Goal: Information Seeking & Learning: Learn about a topic

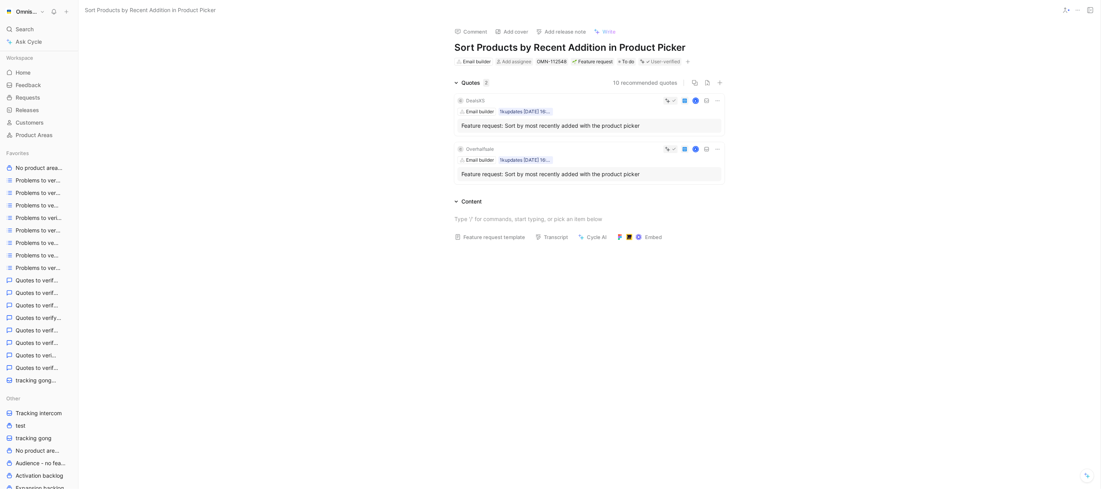
scroll to position [70, 0]
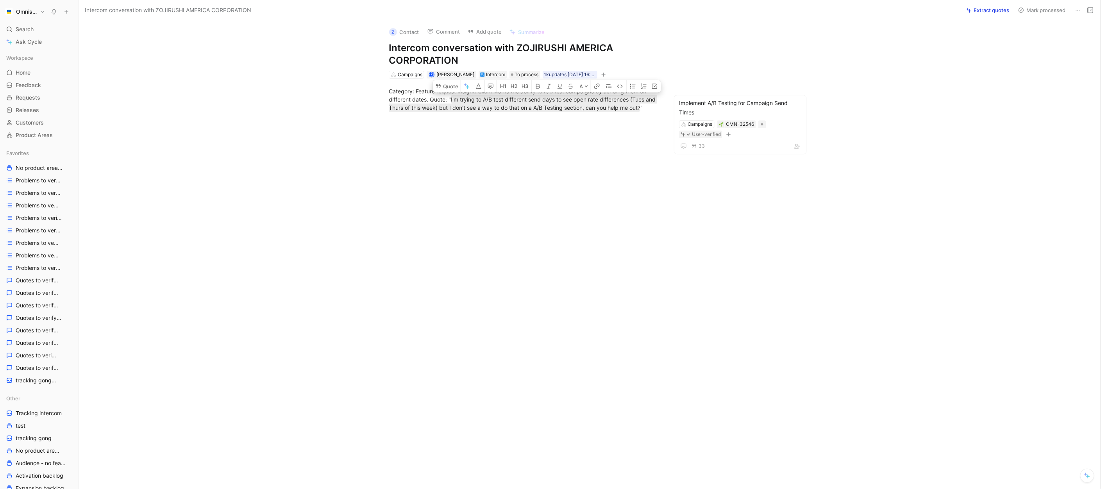
click at [30, 16] on button "Omnisend" at bounding box center [25, 11] width 44 height 11
click at [28, 31] on div "kasparas@omnisend.com" at bounding box center [60, 33] width 78 height 6
click at [202, 42] on div at bounding box center [550, 244] width 1101 height 489
click at [53, 29] on div "Search ⌘ K" at bounding box center [39, 29] width 72 height 12
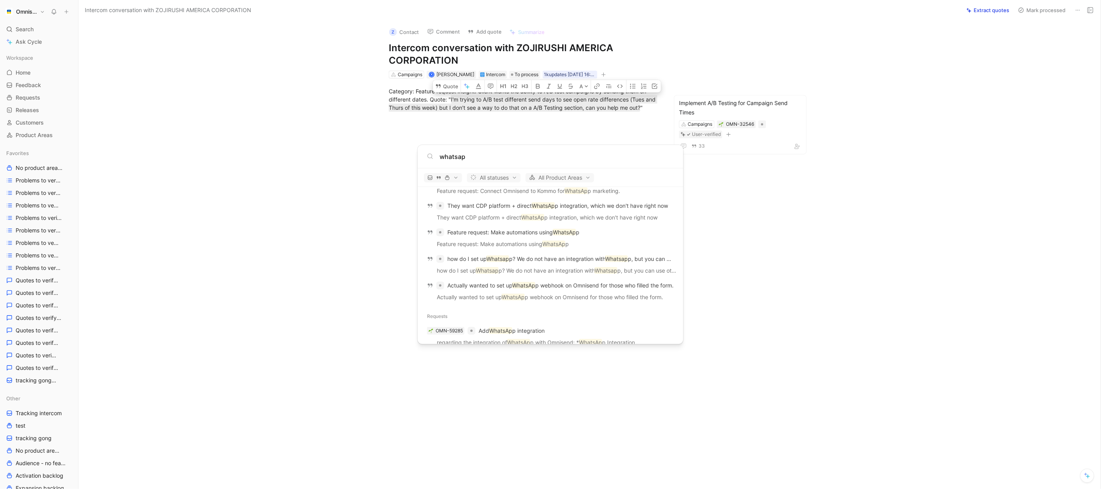
scroll to position [1066, 0]
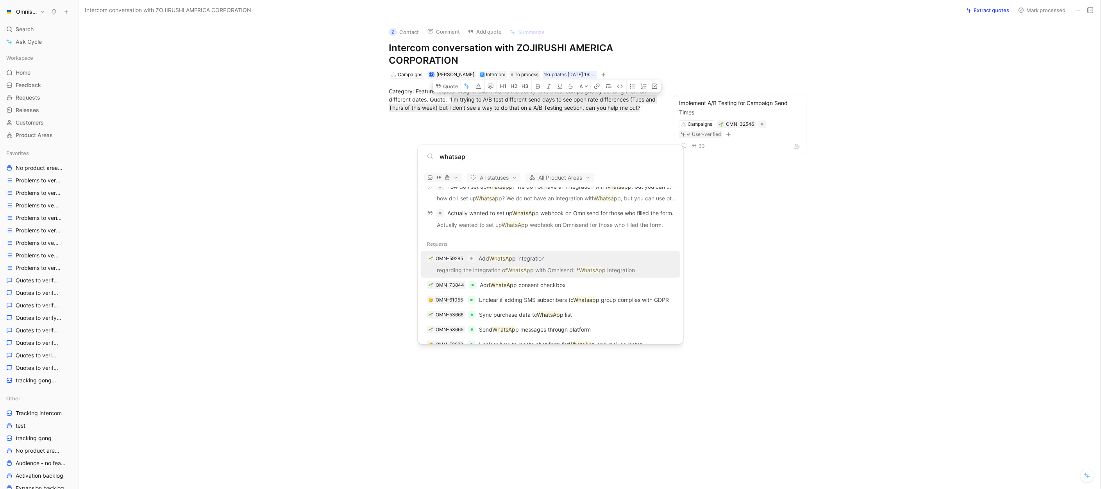
type input "whatsap"
click at [535, 254] on p "Add WhatsAp p integration" at bounding box center [512, 258] width 66 height 9
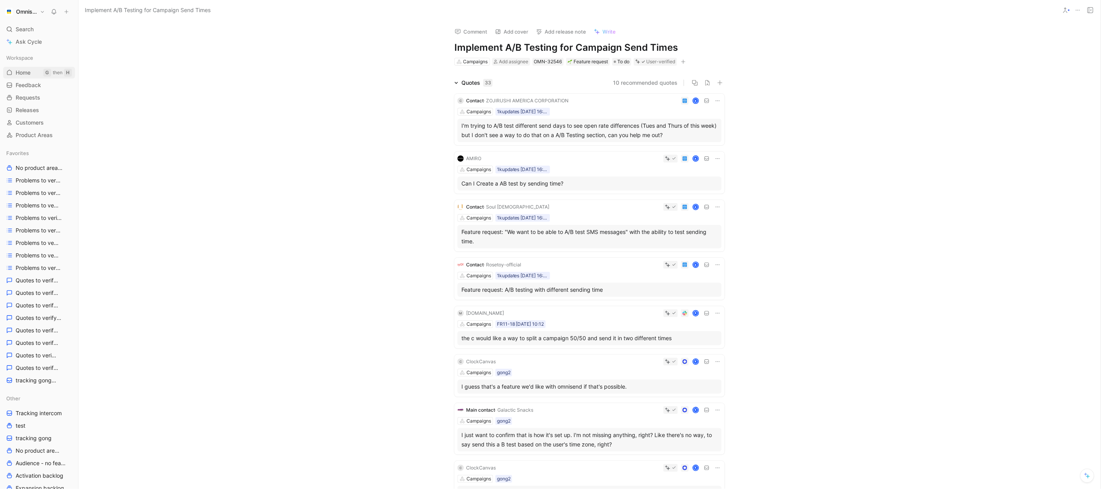
click at [29, 76] on span "Home" at bounding box center [23, 73] width 15 height 8
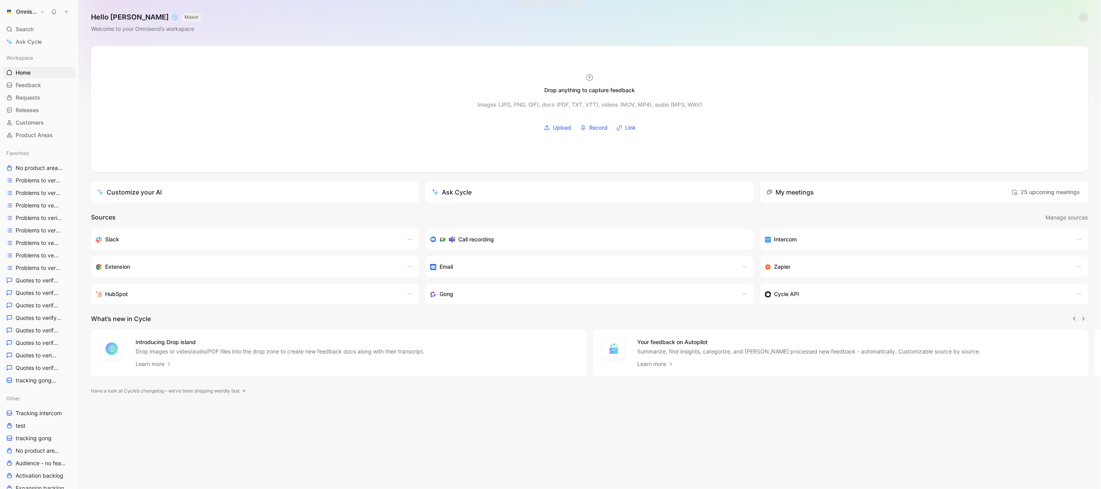
scroll to position [0, 0]
click at [31, 30] on span "Search" at bounding box center [25, 29] width 18 height 9
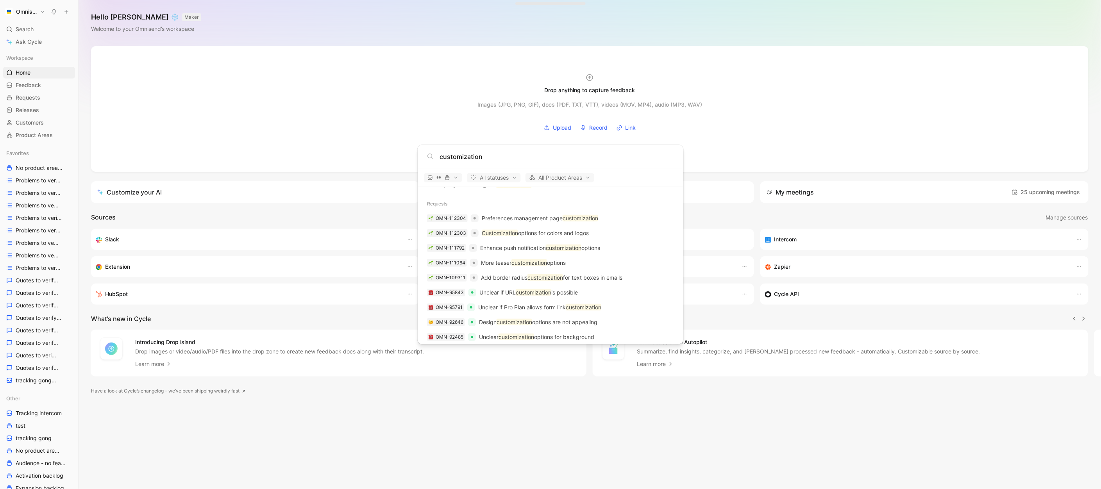
scroll to position [1095, 0]
click at [501, 154] on input "customization" at bounding box center [557, 156] width 234 height 9
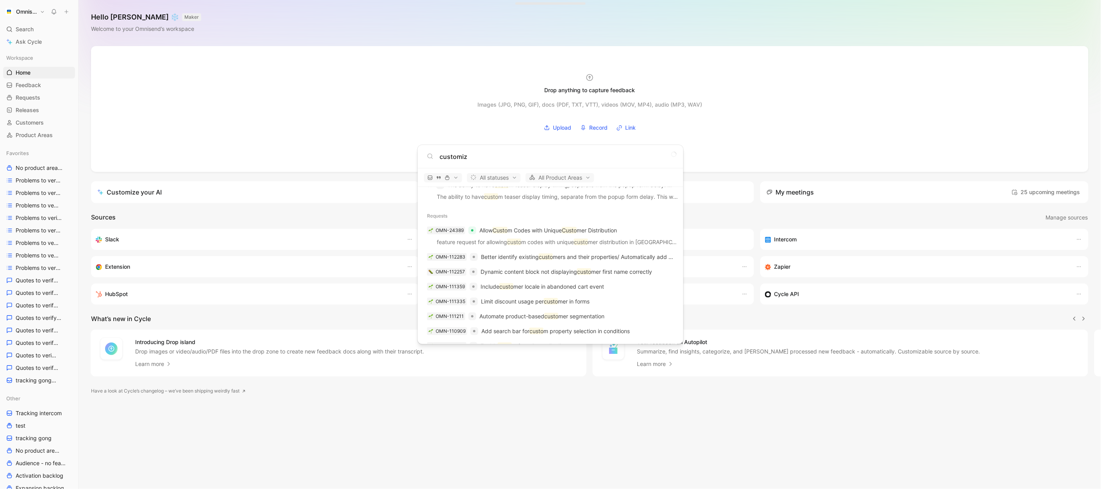
type input "customize"
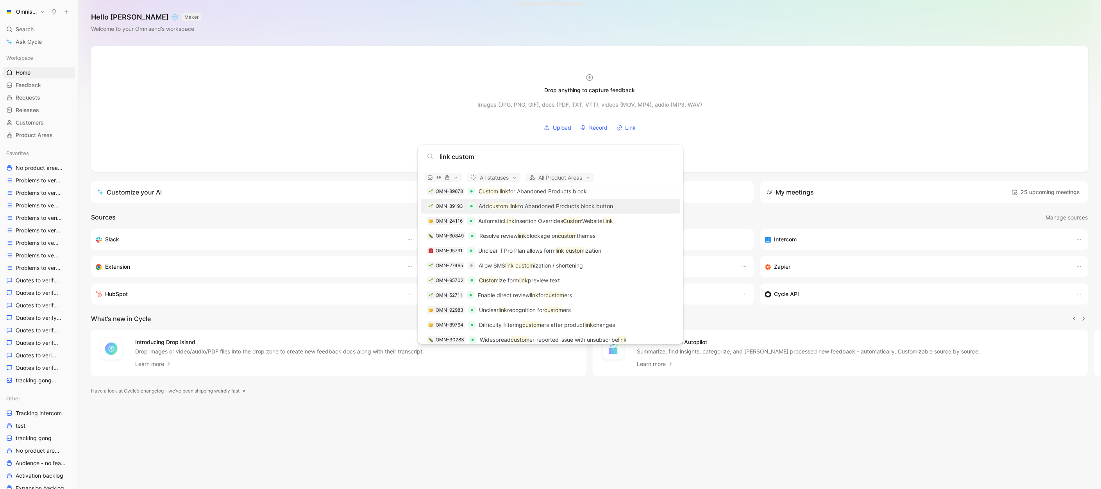
scroll to position [1146, 0]
type input "link custom"
click at [578, 251] on p "Allow SMS link custom ization / shortening" at bounding box center [531, 253] width 104 height 9
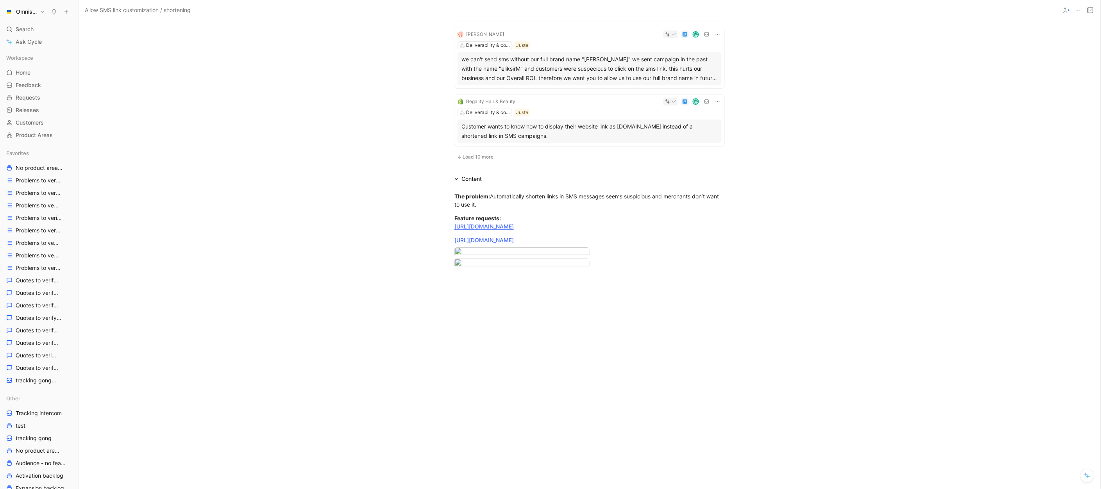
scroll to position [512, 0]
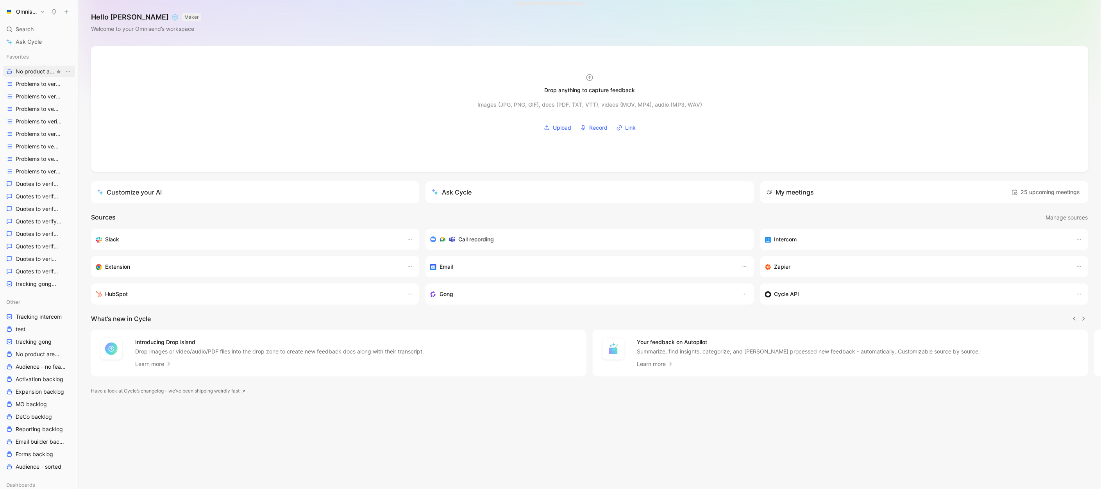
scroll to position [185, 0]
click at [26, 200] on link "tracking gong Other" at bounding box center [39, 196] width 72 height 12
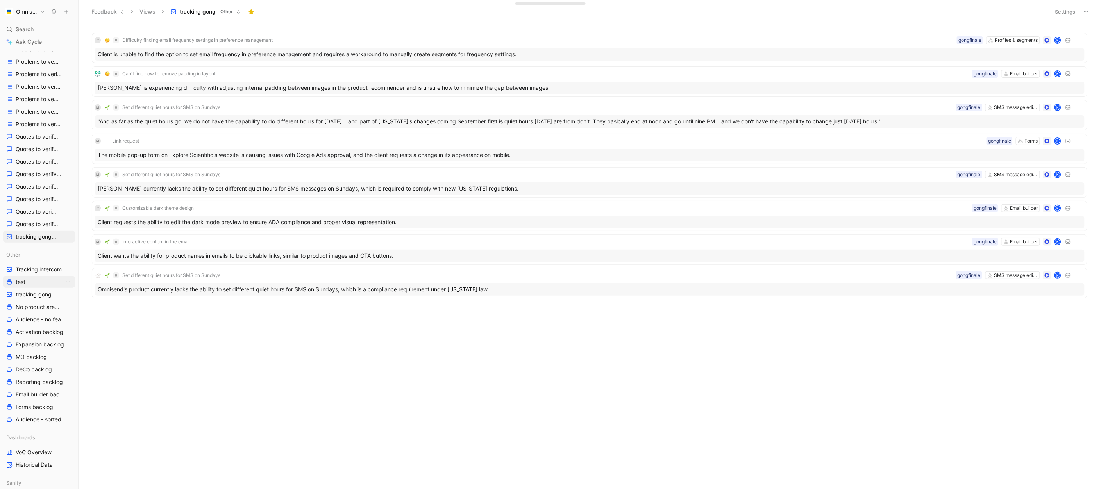
scroll to position [147, 0]
click at [59, 294] on button "button" at bounding box center [59, 292] width 8 height 8
click at [1056, 4] on header "Feedback Views tracking gong Other Settings" at bounding box center [590, 11] width 1023 height 23
click at [1064, 10] on button "Settings" at bounding box center [1065, 11] width 27 height 11
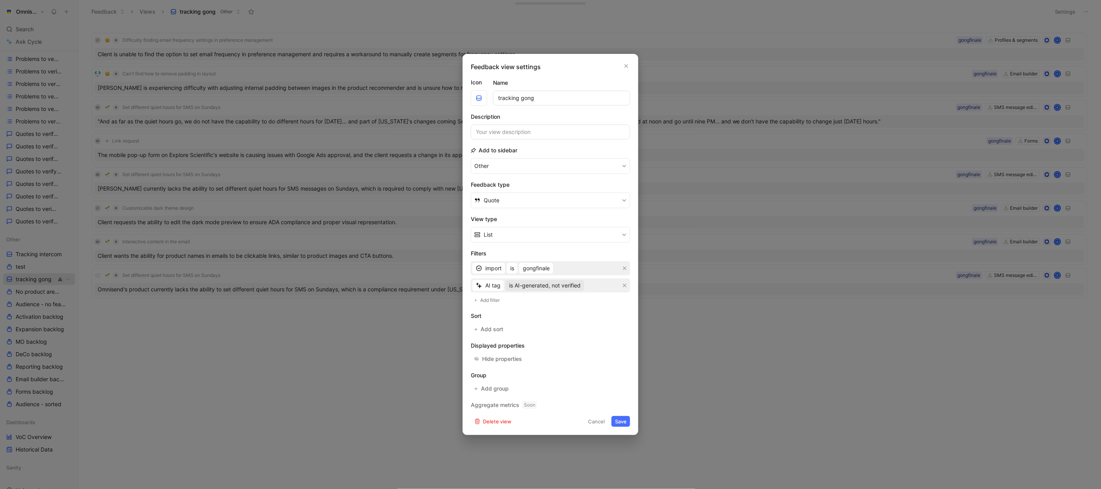
click at [562, 285] on span "is AI-generated, not verified" at bounding box center [545, 285] width 72 height 9
click at [562, 313] on span "is AI-generated, user-verified" at bounding box center [547, 313] width 75 height 7
click at [623, 426] on button "Save" at bounding box center [621, 421] width 19 height 11
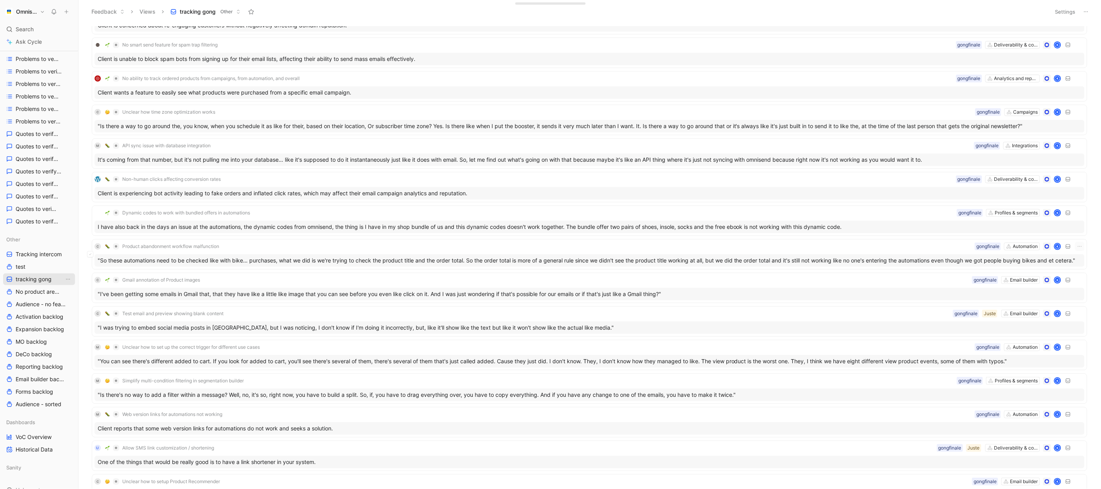
scroll to position [203, 0]
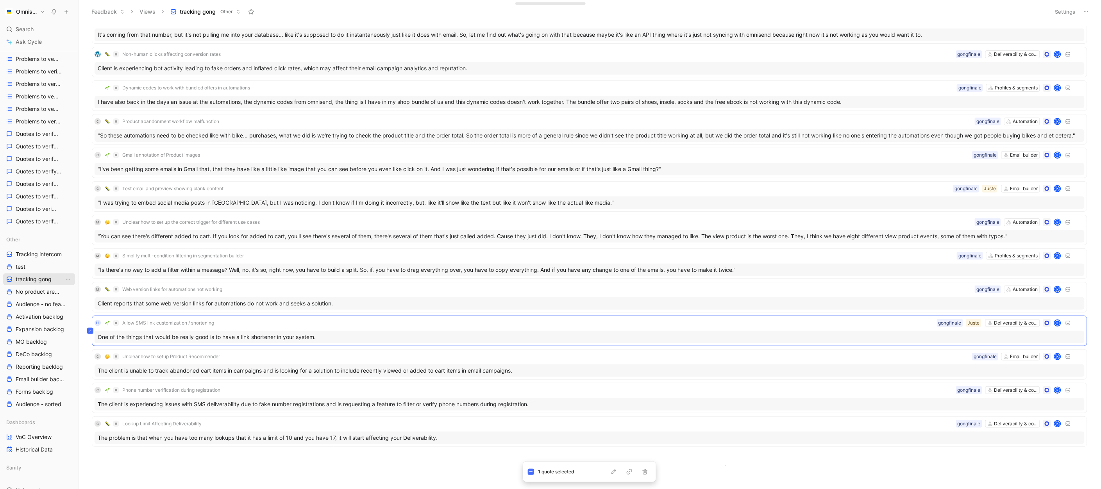
click at [725, 465] on body "Omnisend Search ⌘ K Ask Cycle Workspace Home G then H Feedback G then F Request…" at bounding box center [550, 244] width 1101 height 489
click at [609, 455] on div "Unclear actions to reduce high spam rates Deliverability & compliance gongfinal…" at bounding box center [589, 257] width 1012 height 463
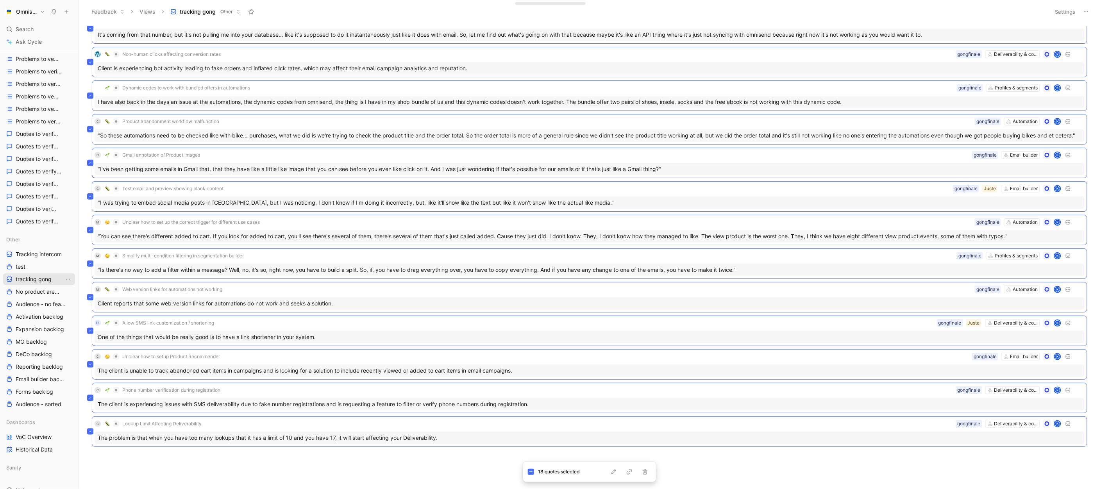
click at [1059, 9] on button "Settings" at bounding box center [1065, 11] width 27 height 11
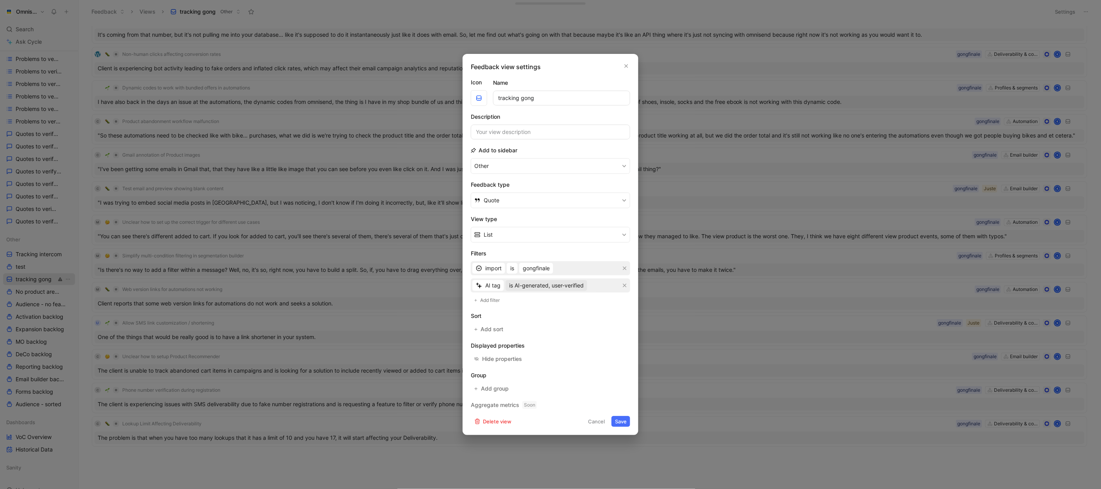
click at [556, 286] on span "is AI-generated, user-verified" at bounding box center [546, 285] width 75 height 9
click at [549, 300] on span "is AI-generated, not verified" at bounding box center [546, 302] width 72 height 7
click at [627, 424] on button "Save" at bounding box center [621, 421] width 19 height 11
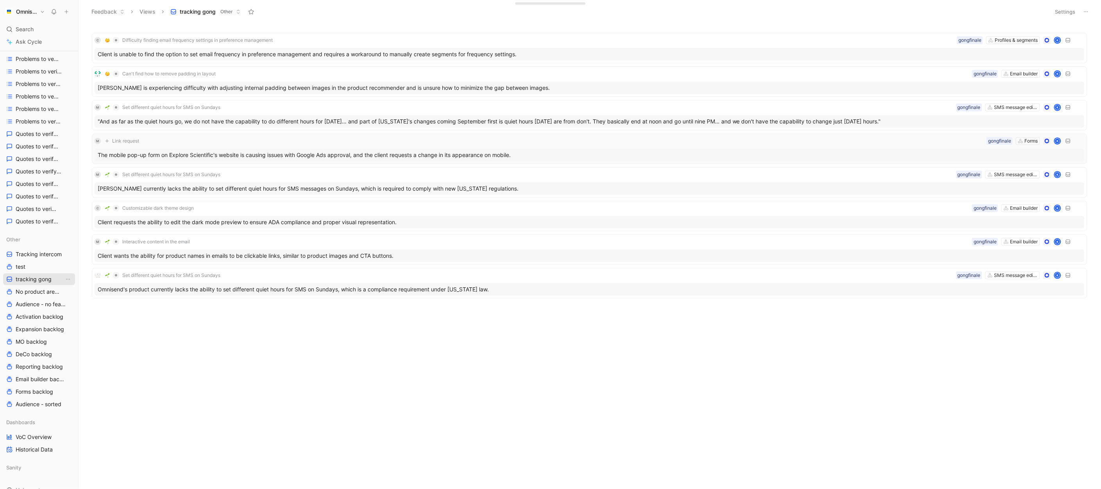
scroll to position [0, 0]
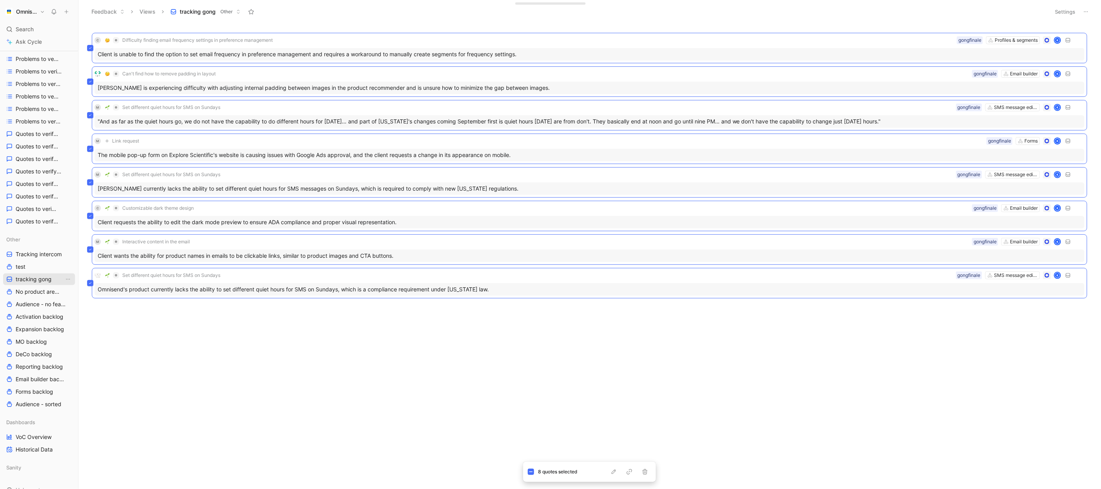
click at [746, 389] on body "Omnisend Search ⌘ K Ask Cycle Workspace Home G then H Feedback G then F Request…" at bounding box center [550, 244] width 1101 height 489
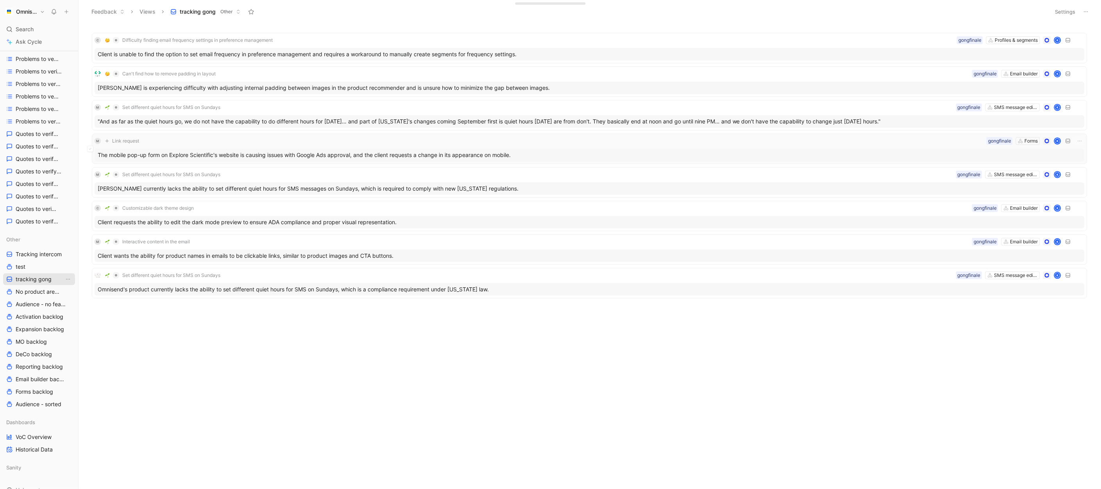
click at [349, 159] on div "The mobile pop-up form on Explore Scientific's website is causing issues with G…" at bounding box center [590, 155] width 990 height 13
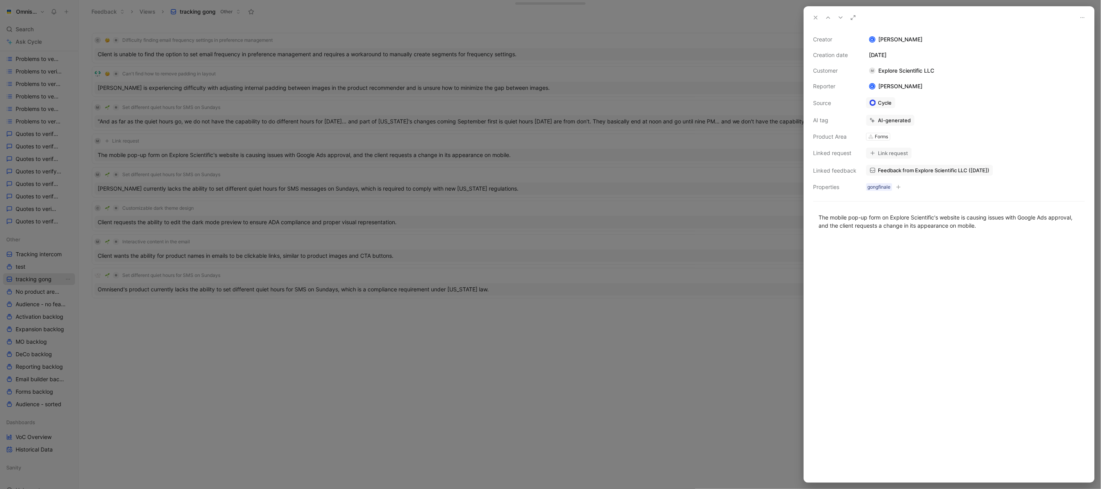
click at [616, 230] on div at bounding box center [550, 244] width 1101 height 489
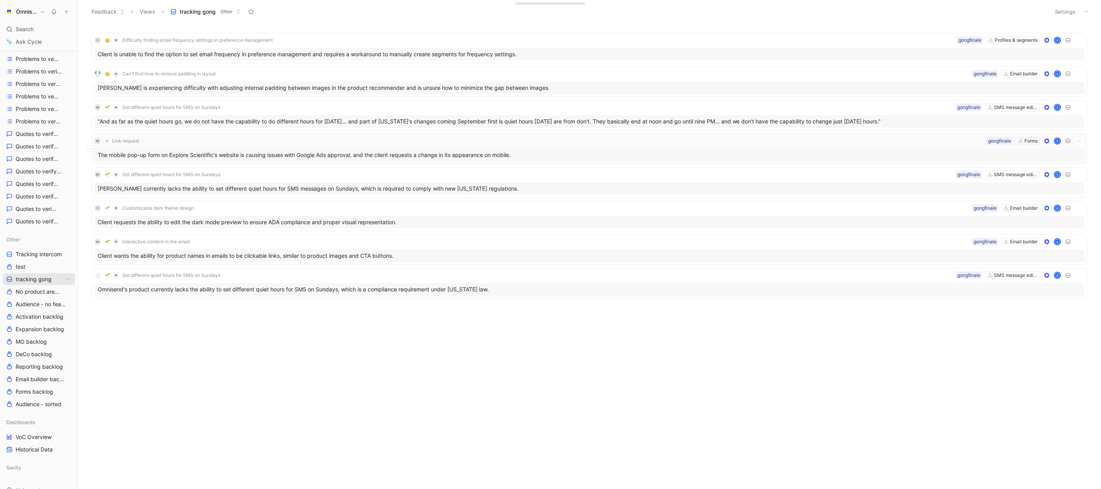
click at [271, 153] on div "The mobile pop-up form on Explore Scientific's website is causing issues with G…" at bounding box center [590, 155] width 990 height 13
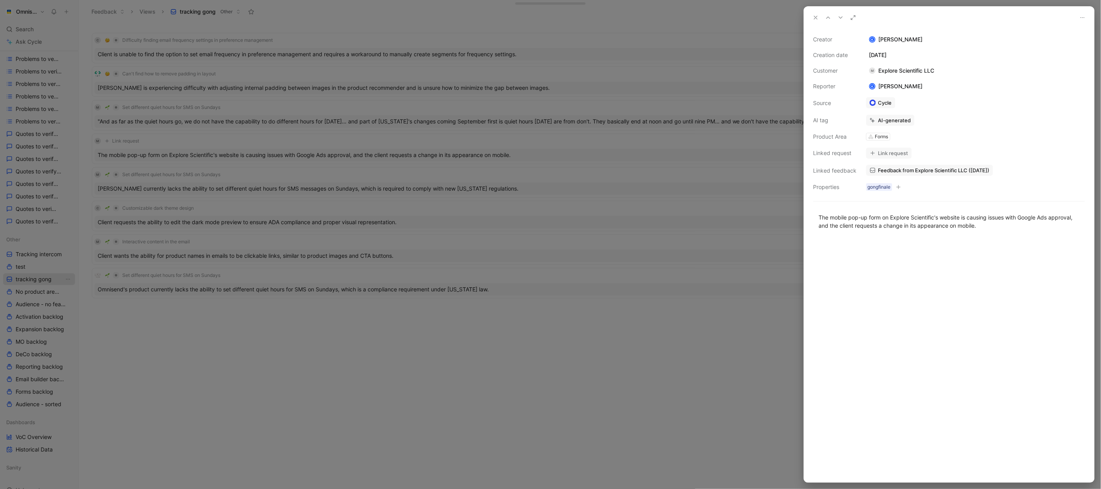
click at [959, 175] on link "Feedback from Explore Scientific LLC (Aug 25, 2025)" at bounding box center [929, 170] width 127 height 11
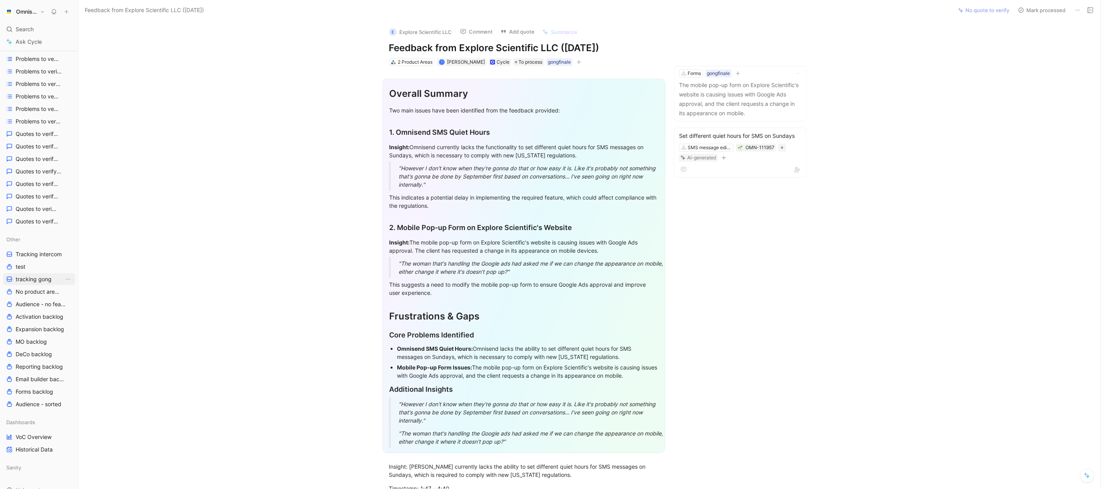
scroll to position [254, 0]
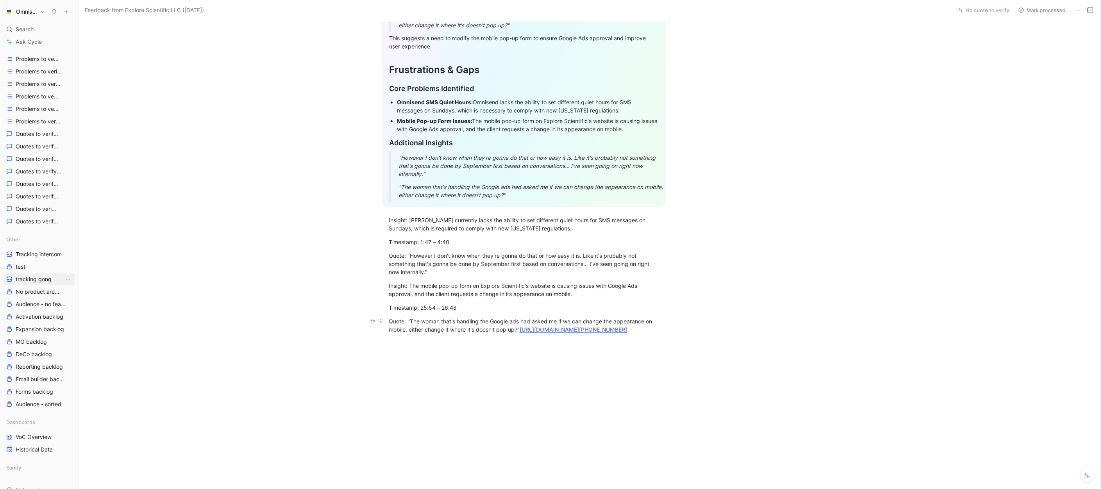
click at [546, 326] on link "https://us-50938.app.gong.io/call?id=2132165403085095556" at bounding box center [573, 329] width 107 height 7
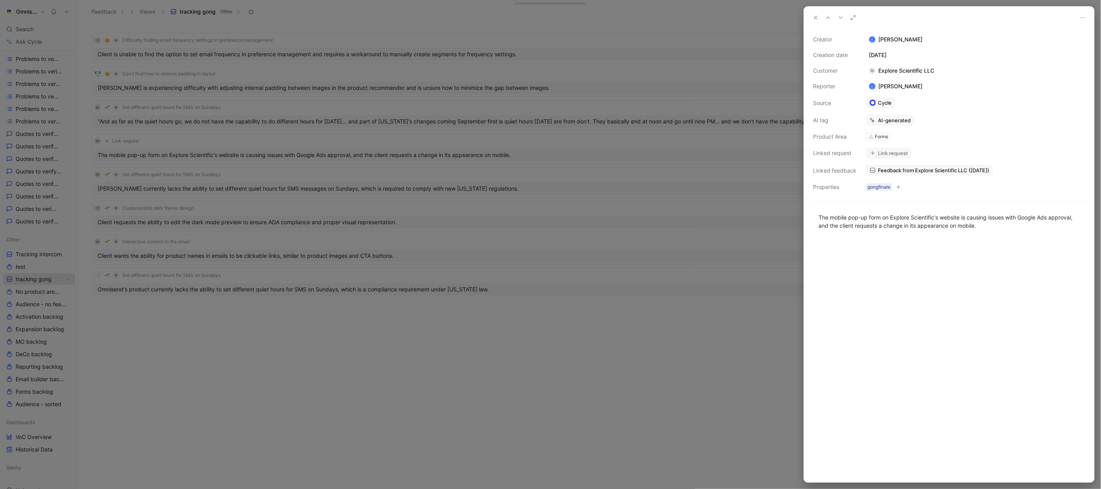
click at [894, 154] on div "2 Product Areas" at bounding box center [896, 158] width 35 height 8
click at [885, 155] on button "Link request" at bounding box center [889, 153] width 46 height 11
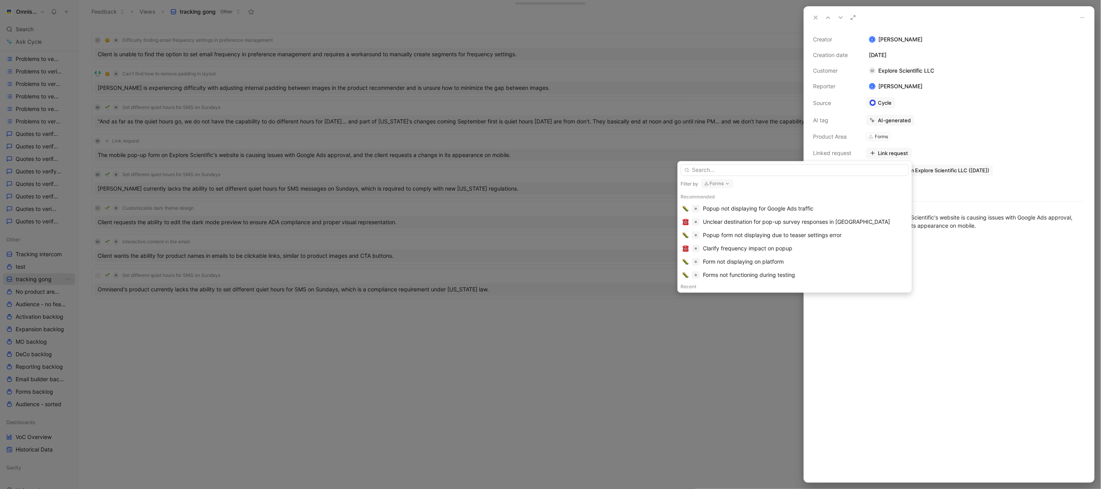
click at [870, 171] on input "text" at bounding box center [795, 171] width 228 height 12
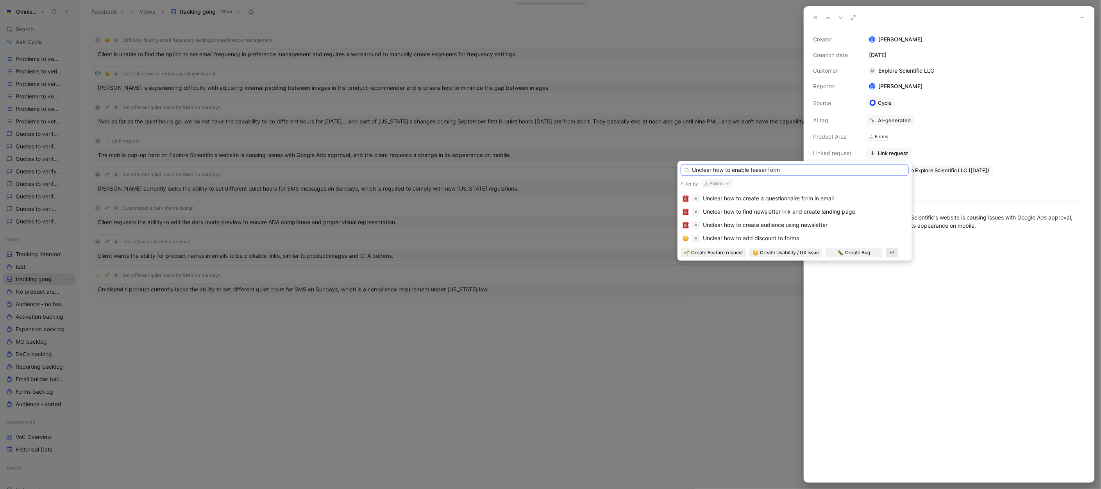
drag, startPoint x: 792, startPoint y: 170, endPoint x: 753, endPoint y: 170, distance: 38.7
click at [753, 170] on input "Unclear how to enable teaser form" at bounding box center [795, 171] width 228 height 12
click at [797, 169] on input "Unclear how to enable teaser form" at bounding box center [795, 171] width 228 height 12
type input "Unclear how to enable teaser form"
click at [768, 255] on span "Create Usability / UX issue" at bounding box center [789, 253] width 59 height 8
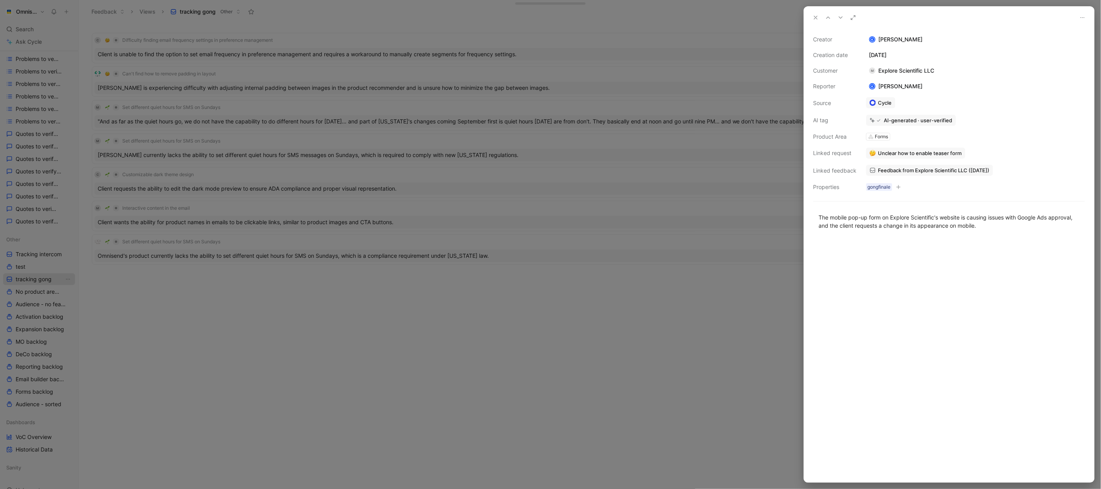
click at [959, 291] on div at bounding box center [949, 360] width 290 height 244
click at [658, 283] on div at bounding box center [550, 244] width 1101 height 489
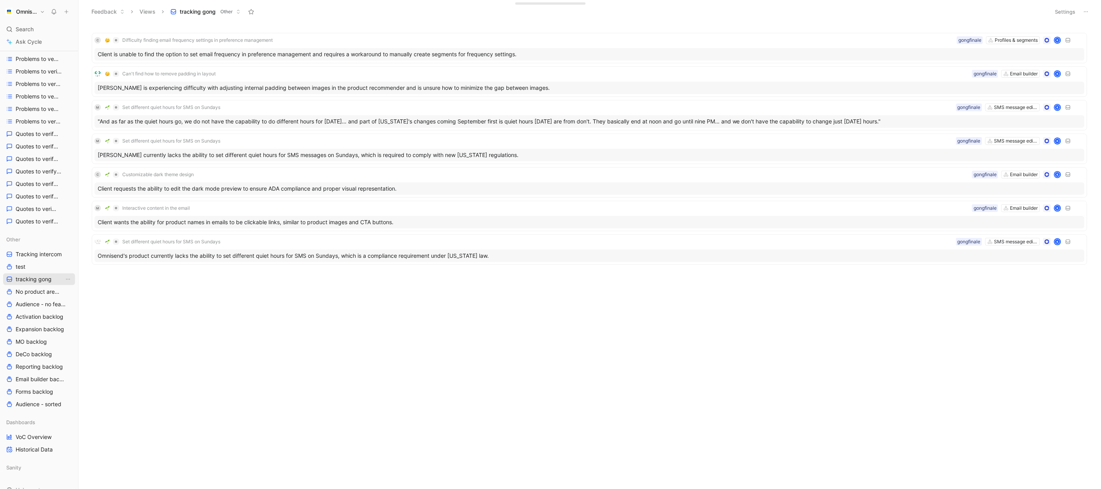
click at [1048, 10] on header "Feedback Views tracking gong Other Settings" at bounding box center [590, 11] width 1023 height 23
click at [35, 254] on span "Tracking intercom" at bounding box center [39, 255] width 46 height 8
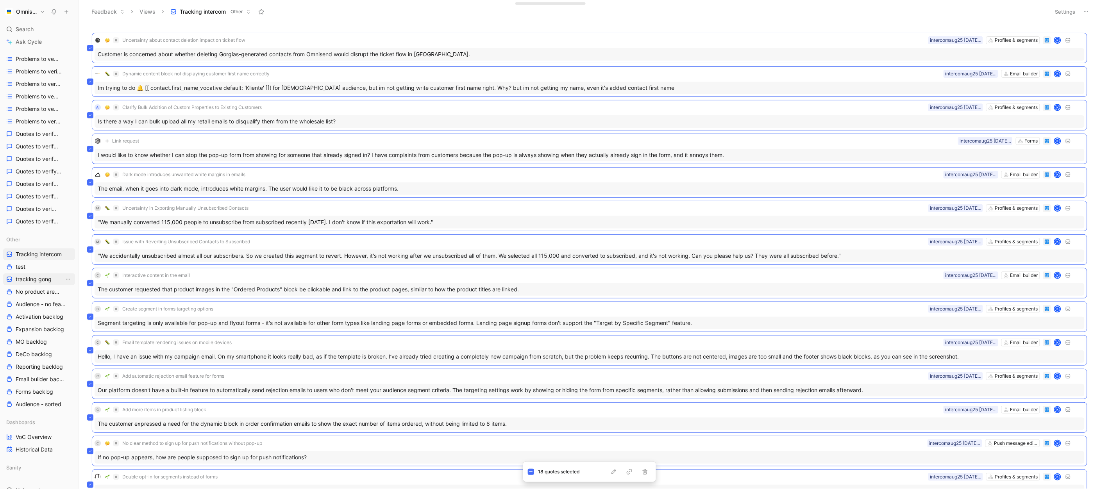
click at [821, 9] on div "Feedback Views Tracking intercom Other" at bounding box center [566, 11] width 959 height 13
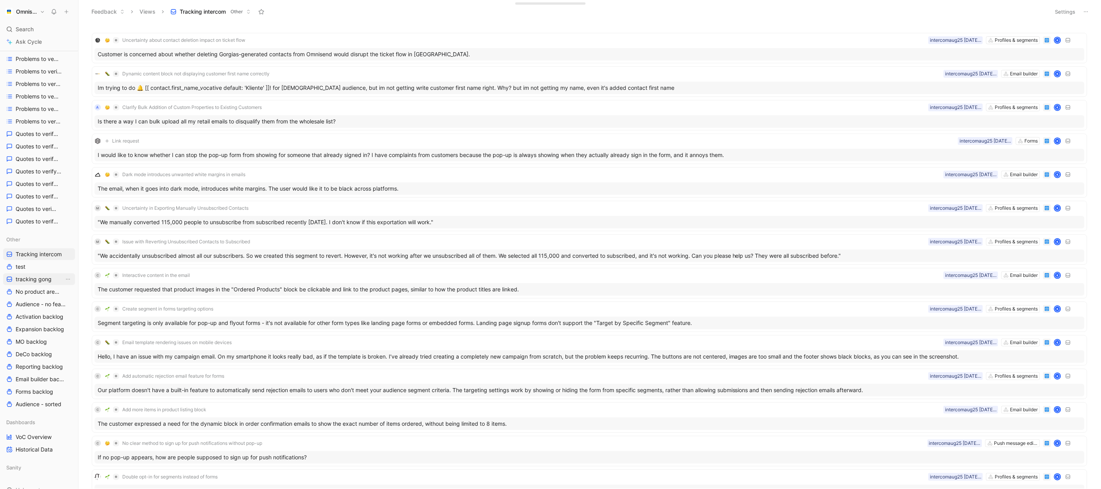
click at [1068, 4] on header "Feedback Views Tracking intercom Other Settings" at bounding box center [590, 11] width 1023 height 23
click at [1068, 14] on button "Settings" at bounding box center [1065, 11] width 27 height 11
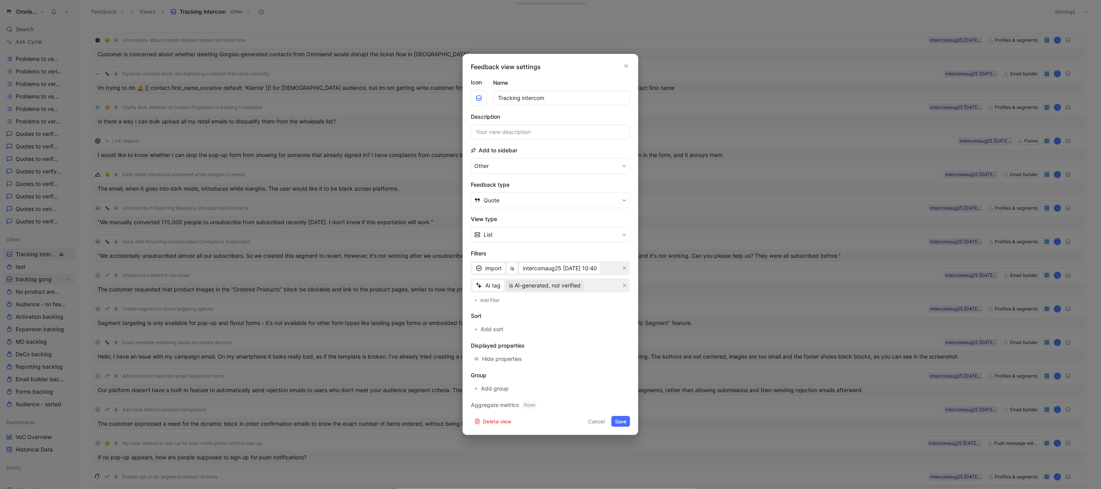
click at [582, 284] on button "is AI-generated, not verified" at bounding box center [545, 285] width 79 height 11
click at [569, 310] on span "is AI-generated, user-verified" at bounding box center [547, 313] width 75 height 7
click at [624, 419] on button "Save" at bounding box center [621, 421] width 19 height 11
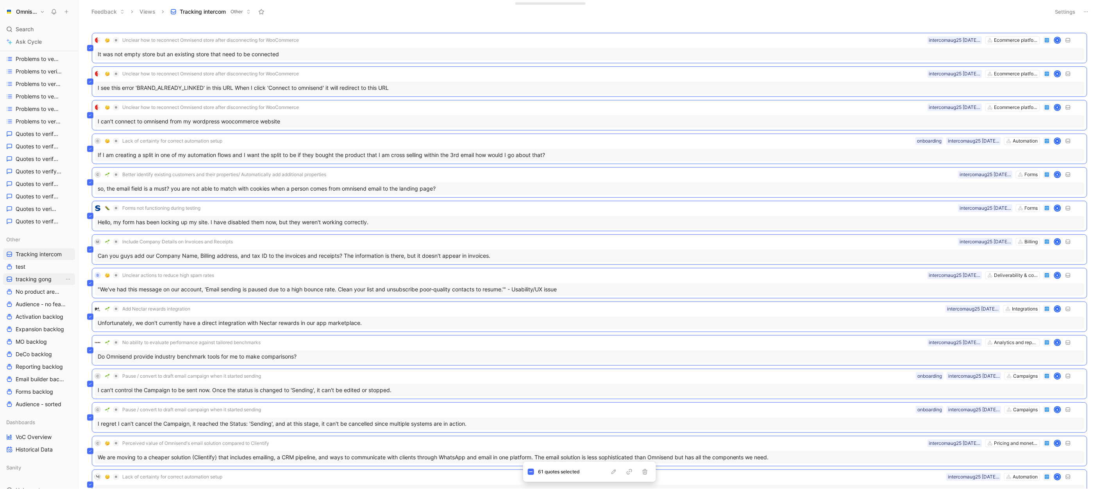
click at [713, 14] on div "Feedback Views Tracking intercom Other" at bounding box center [566, 11] width 959 height 13
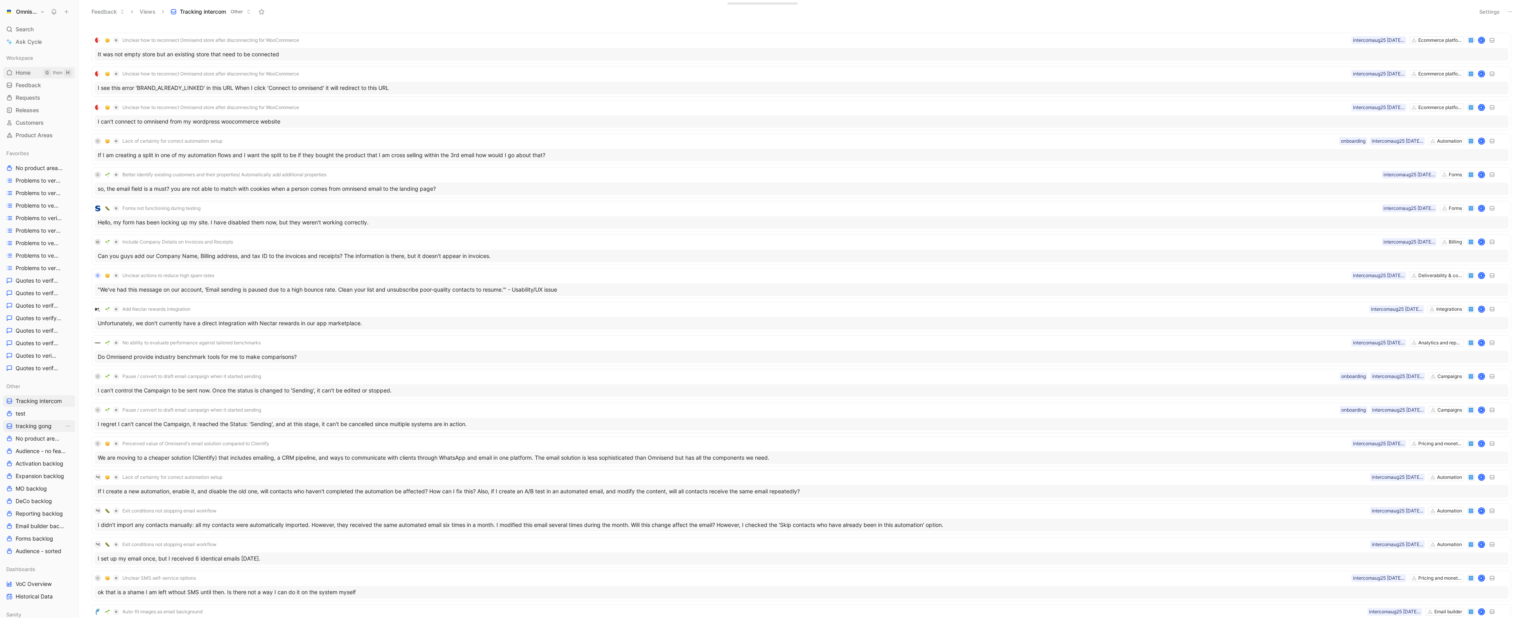
click at [38, 76] on link "Home G then H" at bounding box center [39, 73] width 72 height 12
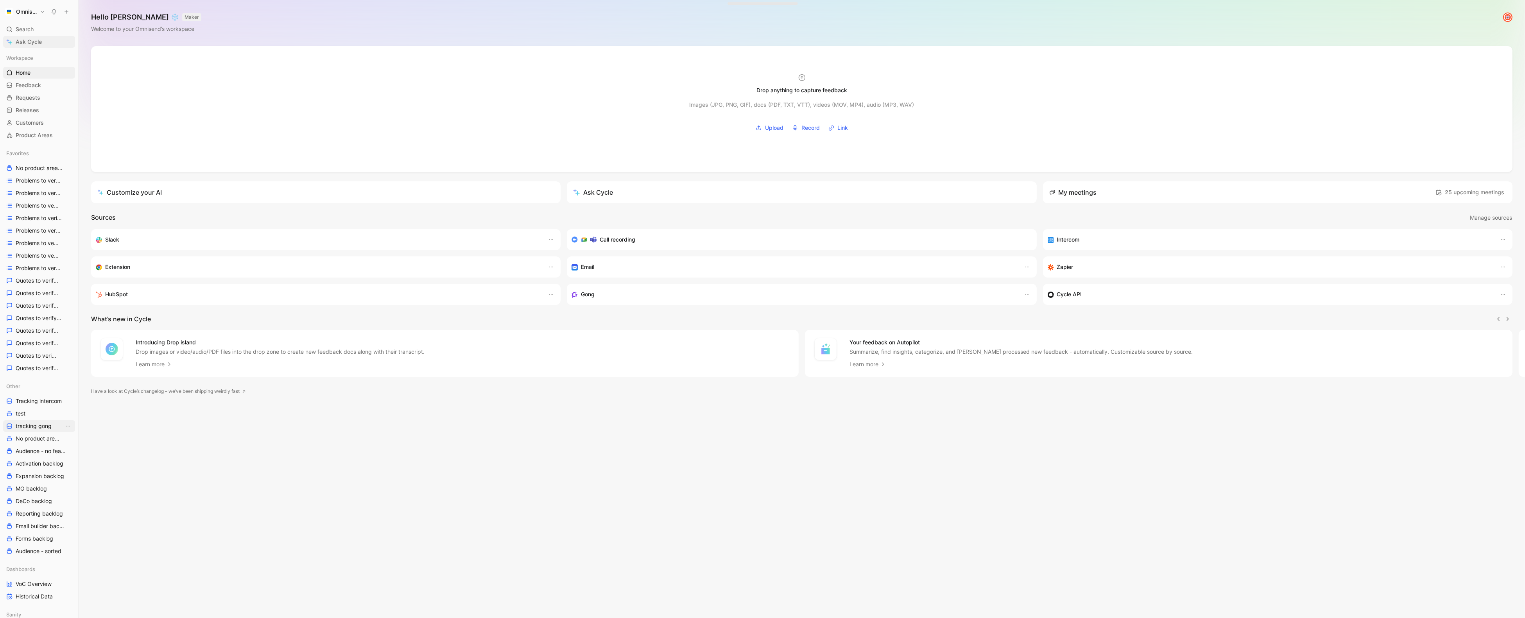
scroll to position [0, 0]
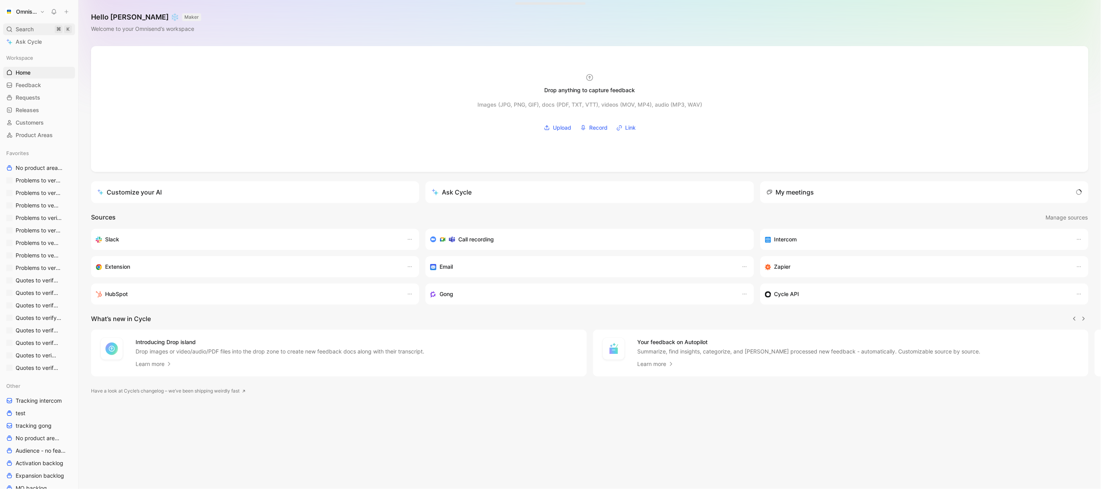
scroll to position [0, 0]
click at [45, 30] on div "Search ⌘ K" at bounding box center [39, 29] width 72 height 12
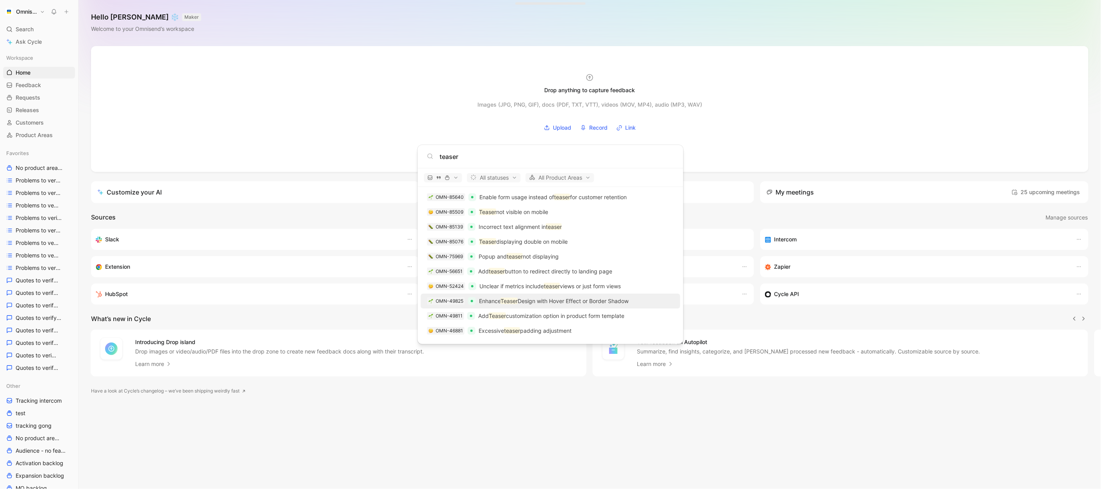
scroll to position [1273, 0]
type input "teaser"
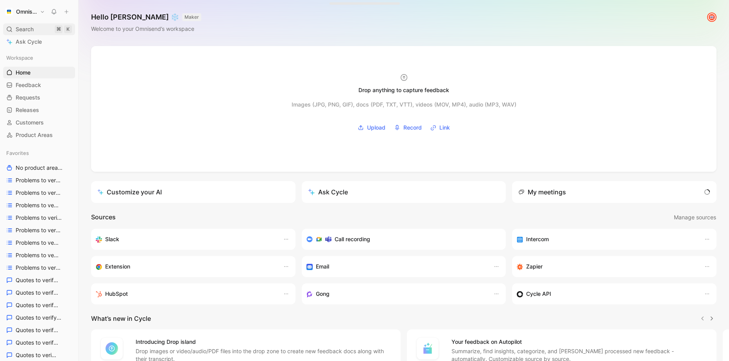
drag, startPoint x: 0, startPoint y: 0, endPoint x: 33, endPoint y: 30, distance: 44.5
click at [33, 30] on span "Search" at bounding box center [25, 29] width 18 height 9
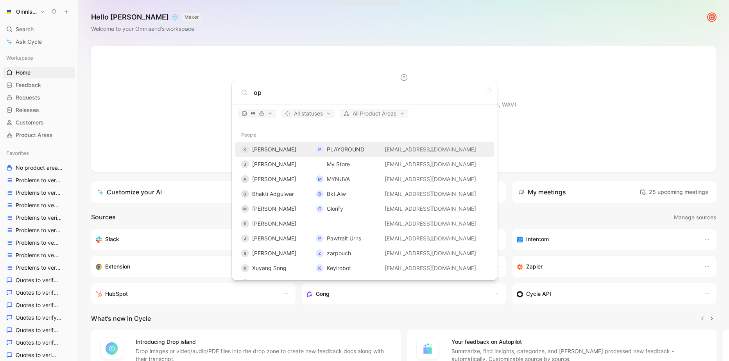
type input "opt"
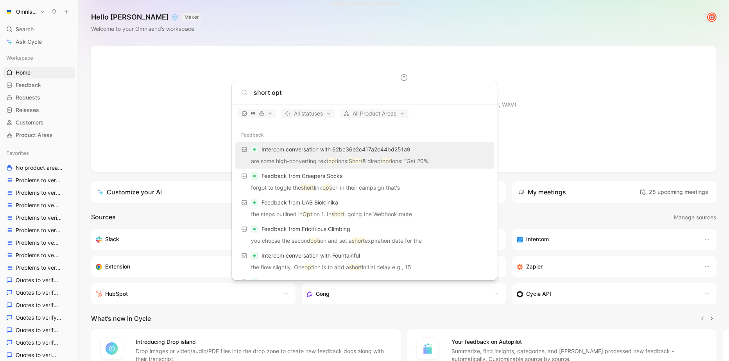
type input "short op"
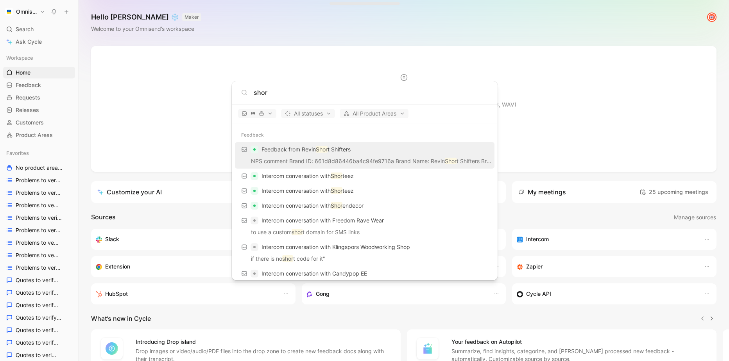
type input "short"
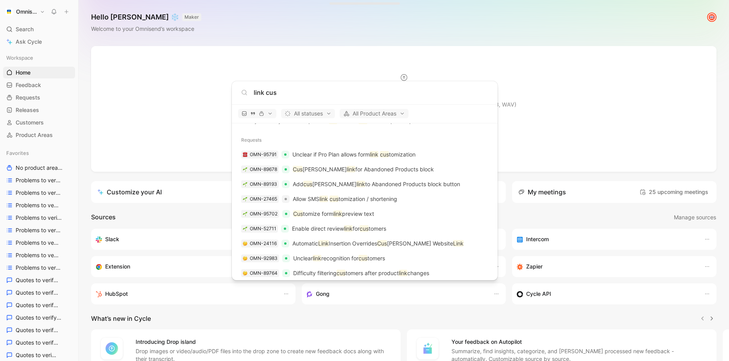
scroll to position [799, 0]
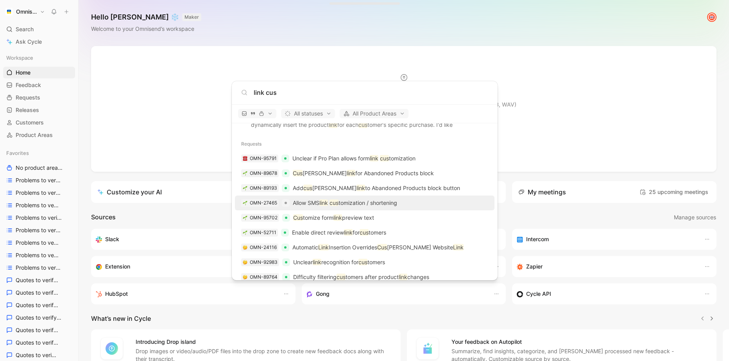
type input "link cus"
click at [395, 206] on p "Allow SMS link cus tomization / shortening" at bounding box center [345, 203] width 104 height 9
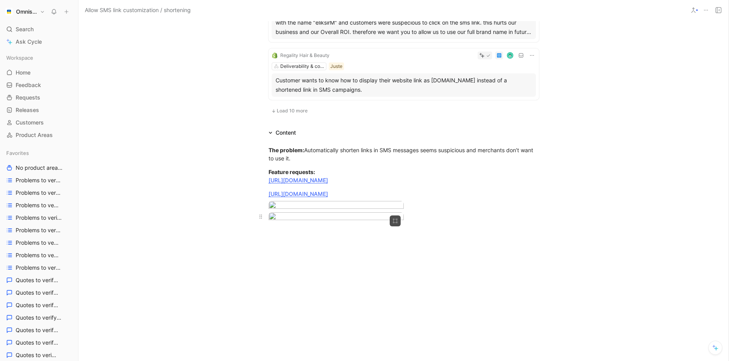
scroll to position [628, 0]
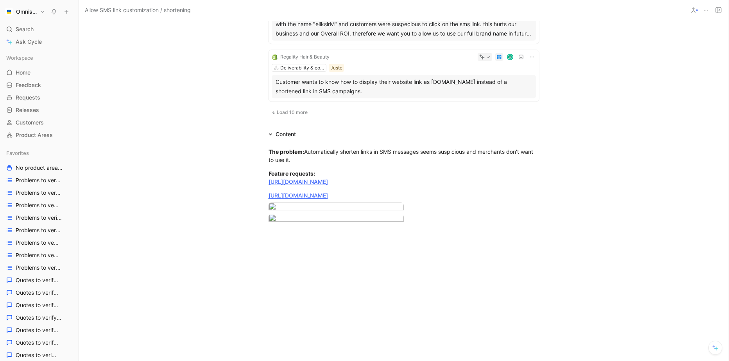
scroll to position [554, 0]
click at [297, 111] on span "Load 10 more" at bounding box center [292, 114] width 31 height 6
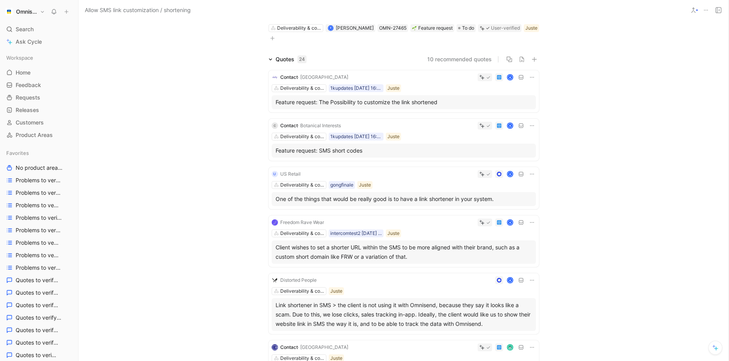
scroll to position [0, 0]
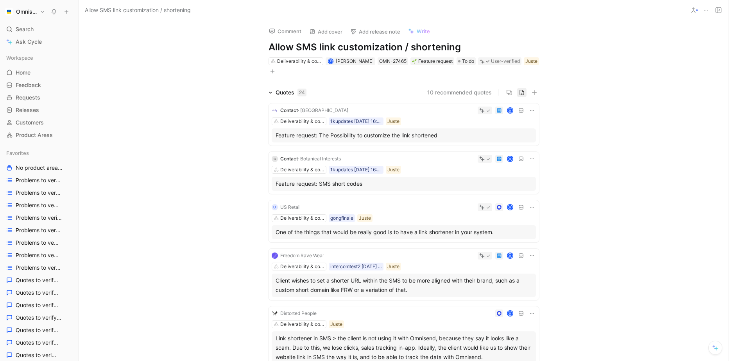
click at [521, 95] on icon "button" at bounding box center [522, 92] width 6 height 6
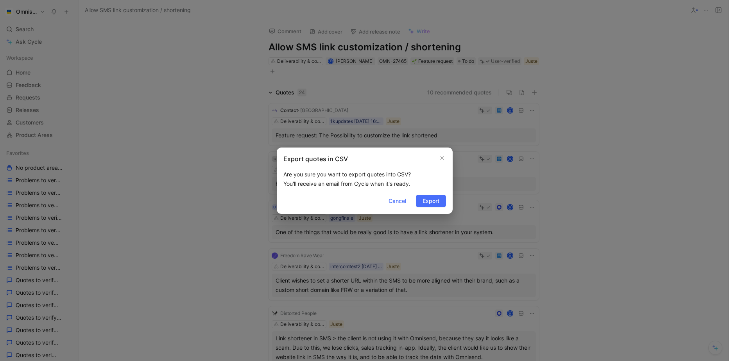
drag, startPoint x: 432, startPoint y: 203, endPoint x: 589, endPoint y: 204, distance: 156.3
click at [589, 204] on div "Export quotes in CSV Are you sure you want to export quotes into CSV? You'll re…" at bounding box center [364, 180] width 729 height 361
click at [444, 202] on button "Export" at bounding box center [431, 201] width 30 height 13
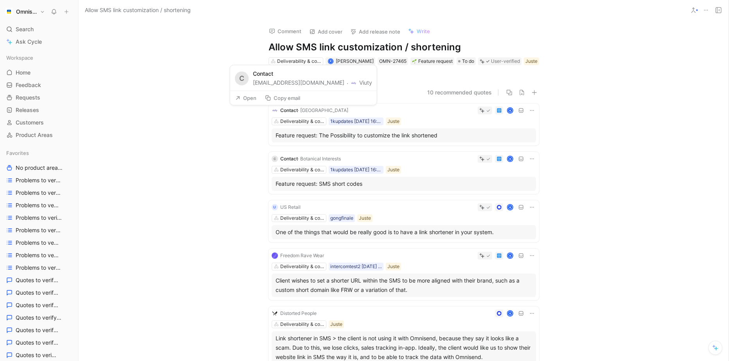
click at [351, 81] on button "Viuty" at bounding box center [361, 82] width 21 height 9
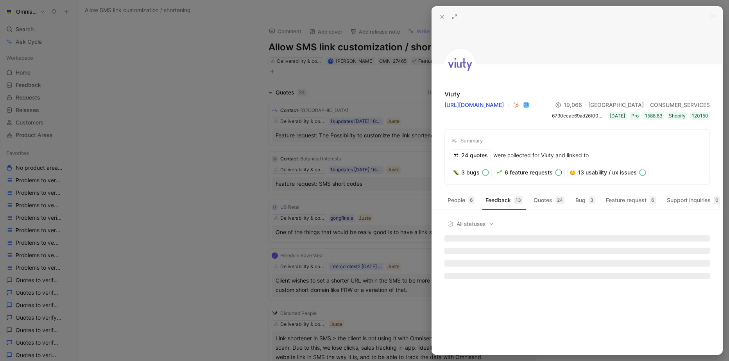
click at [194, 156] on div at bounding box center [364, 180] width 729 height 361
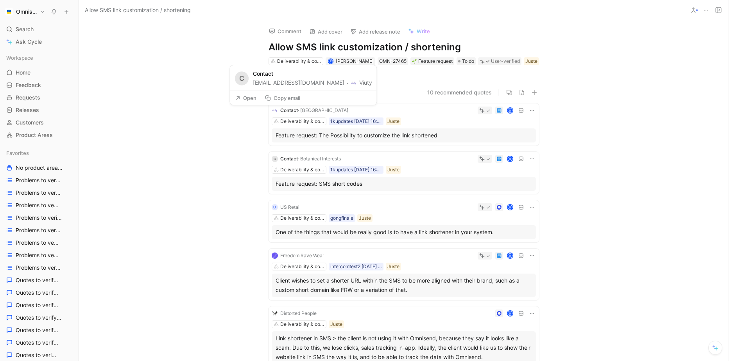
click at [351, 82] on button "Viuty" at bounding box center [361, 82] width 21 height 9
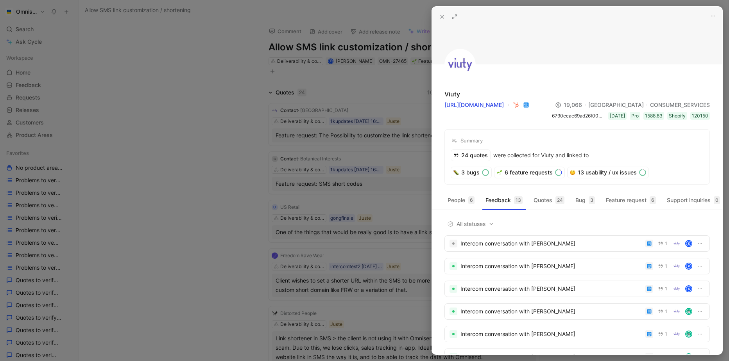
drag, startPoint x: 474, startPoint y: 95, endPoint x: 440, endPoint y: 95, distance: 34.0
click at [440, 95] on div "Viuty https://viuty.cl 19,066 Spain CONSUMER_SERVICES 6790ecac69ad26f00c3eb2d7 …" at bounding box center [577, 96] width 290 height 178
copy div "Viuty"
click at [327, 134] on div at bounding box center [364, 180] width 729 height 361
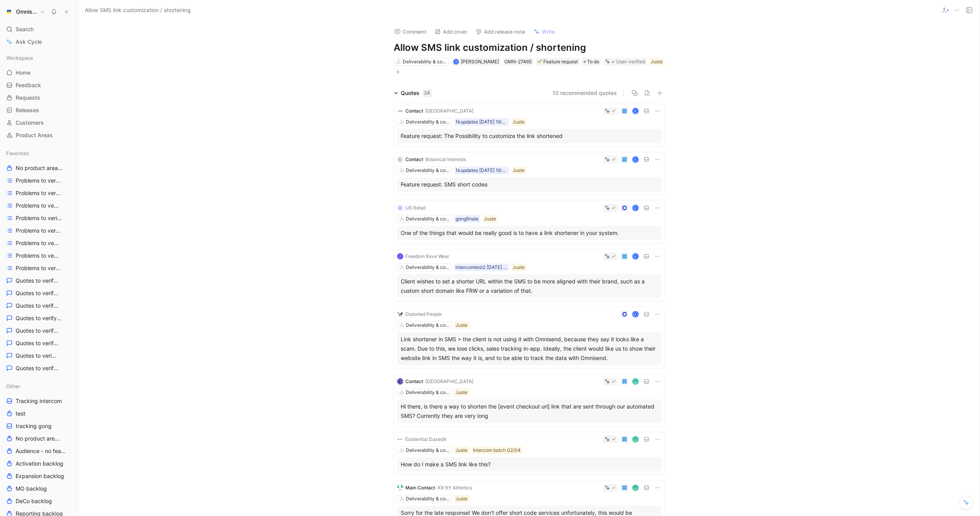
click at [476, 87] on button "Viuty" at bounding box center [486, 82] width 21 height 9
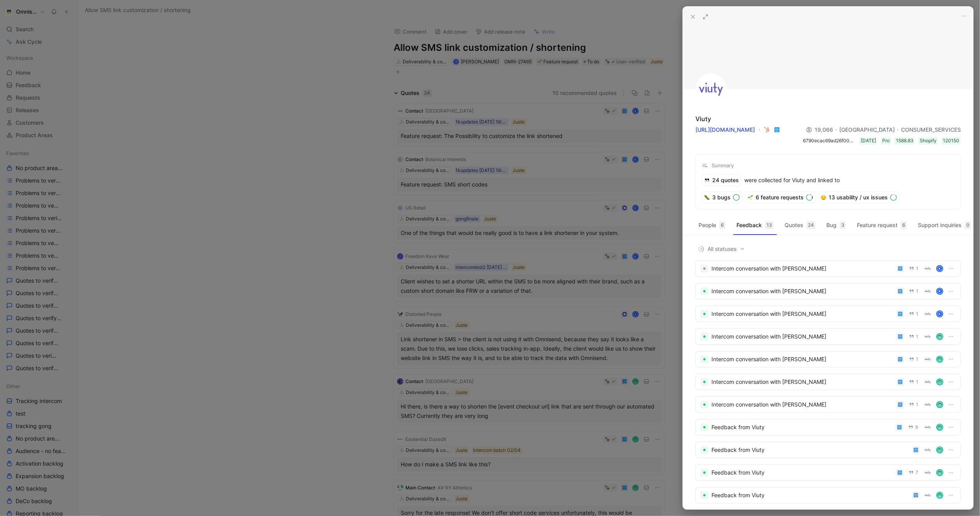
click at [575, 202] on div at bounding box center [490, 258] width 980 height 516
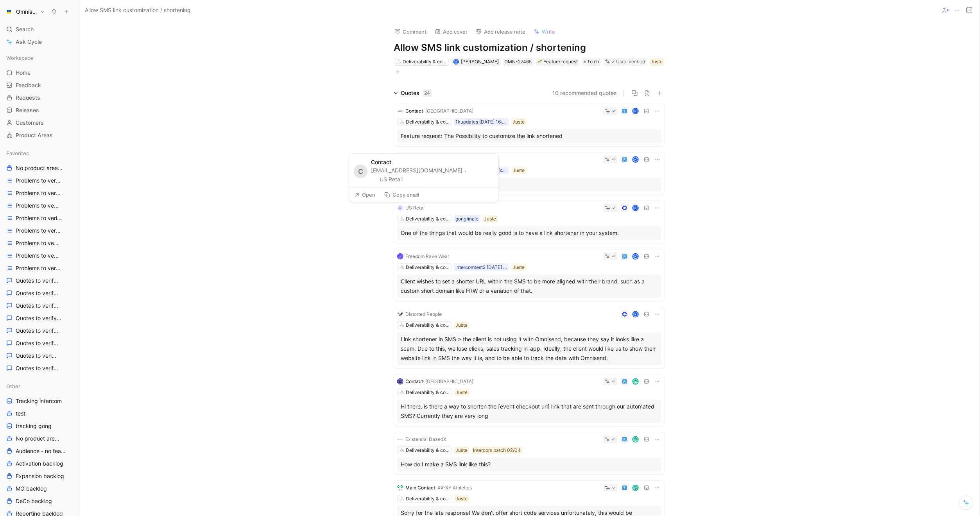
click at [403, 177] on button "US Retail" at bounding box center [387, 179] width 32 height 9
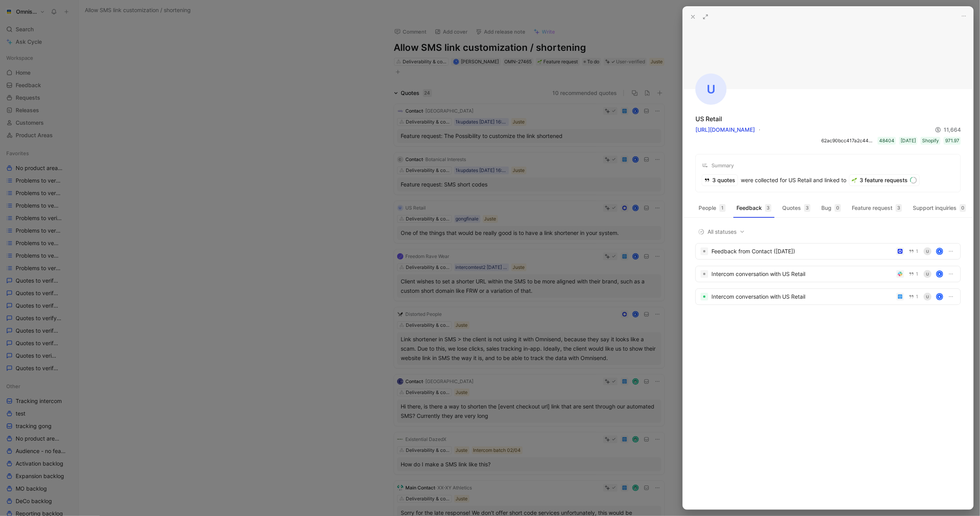
click at [503, 266] on div at bounding box center [490, 258] width 980 height 516
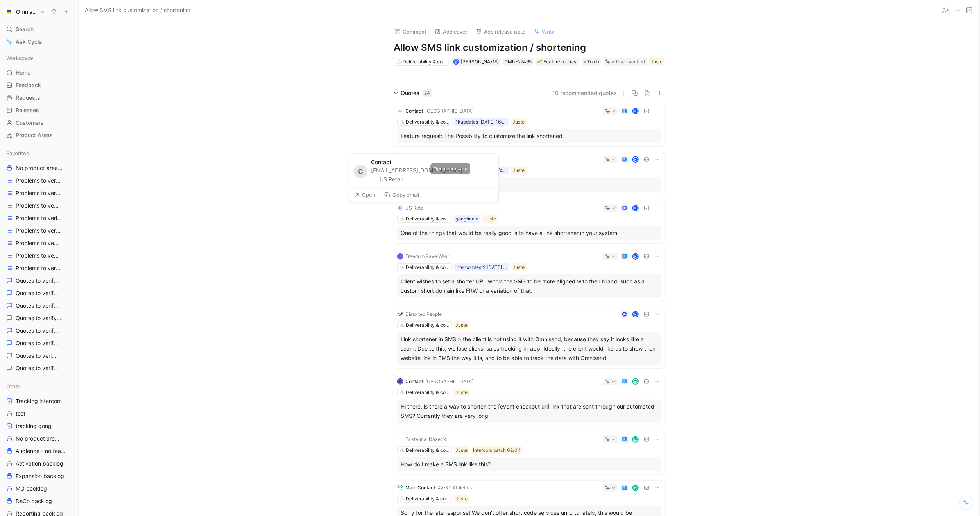
click at [403, 177] on button "US Retail" at bounding box center [387, 179] width 32 height 9
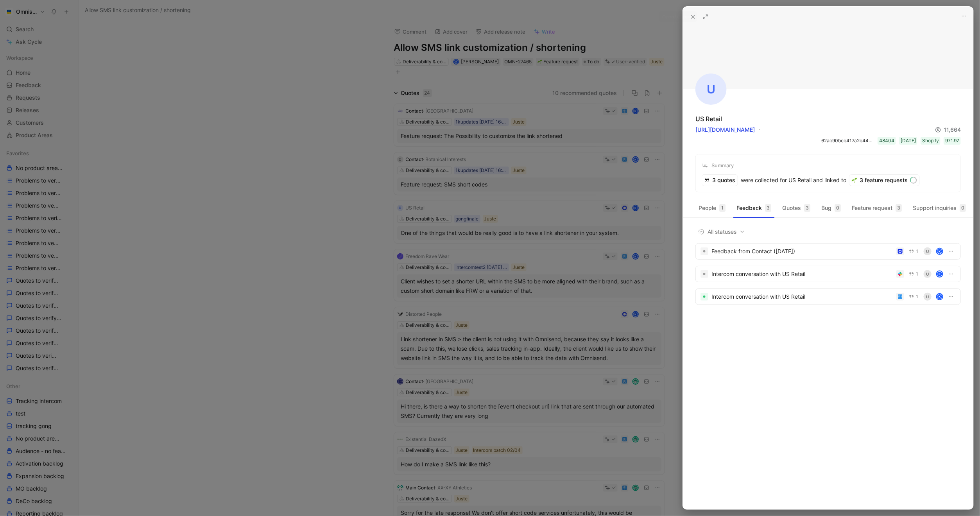
click at [704, 17] on icon at bounding box center [705, 17] width 6 height 6
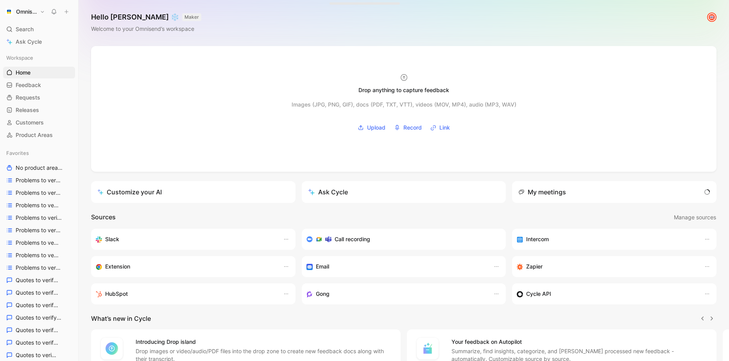
scroll to position [0, 0]
click at [36, 29] on div "Search ⌘ K" at bounding box center [39, 29] width 72 height 12
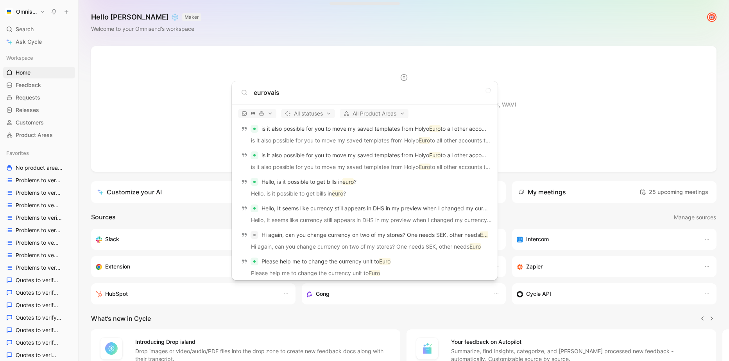
scroll to position [471, 0]
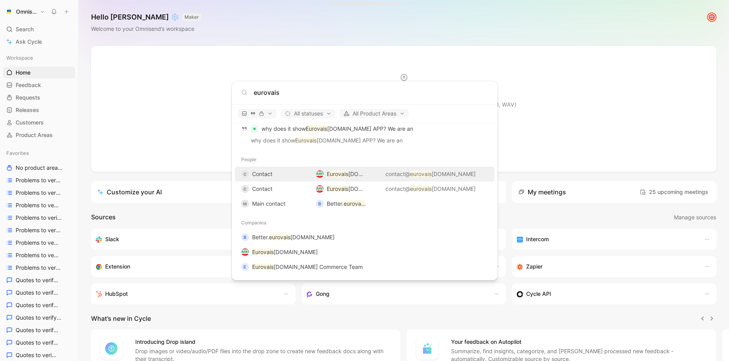
type input "eurovais"
click at [344, 175] on mark "Eurovais" at bounding box center [337, 174] width 21 height 7
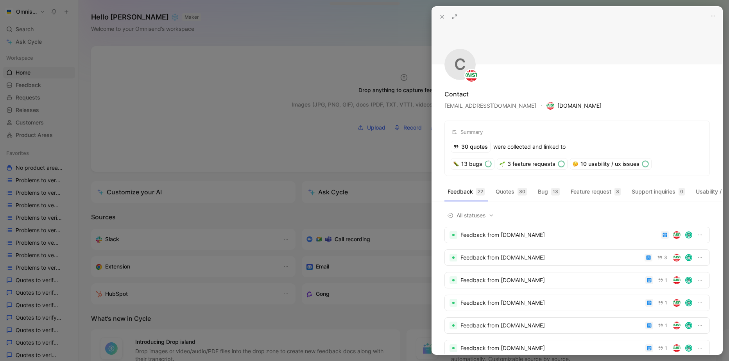
click at [549, 107] on span "Eurovaistine.lt" at bounding box center [573, 105] width 55 height 9
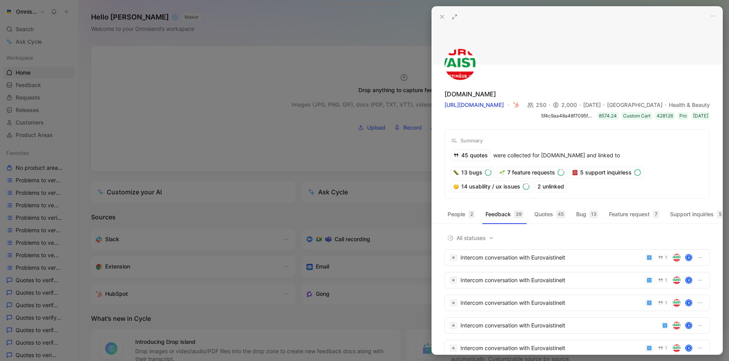
click at [315, 168] on div at bounding box center [364, 180] width 729 height 361
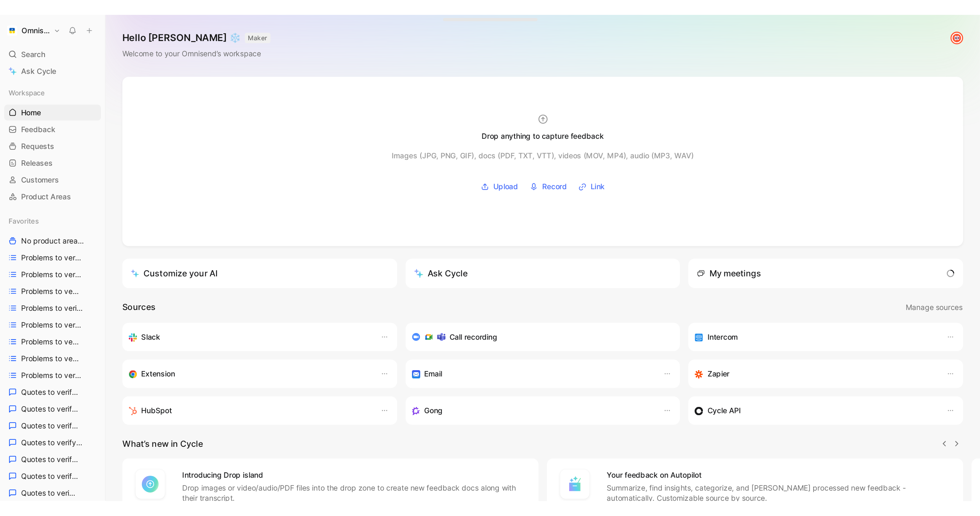
scroll to position [0, 0]
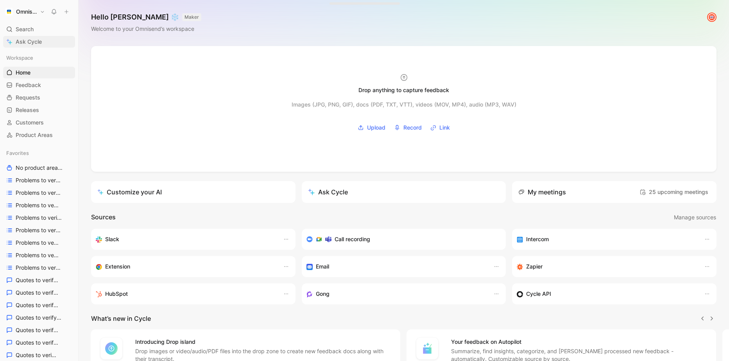
click at [45, 39] on link "Ask Cycle" at bounding box center [39, 42] width 72 height 12
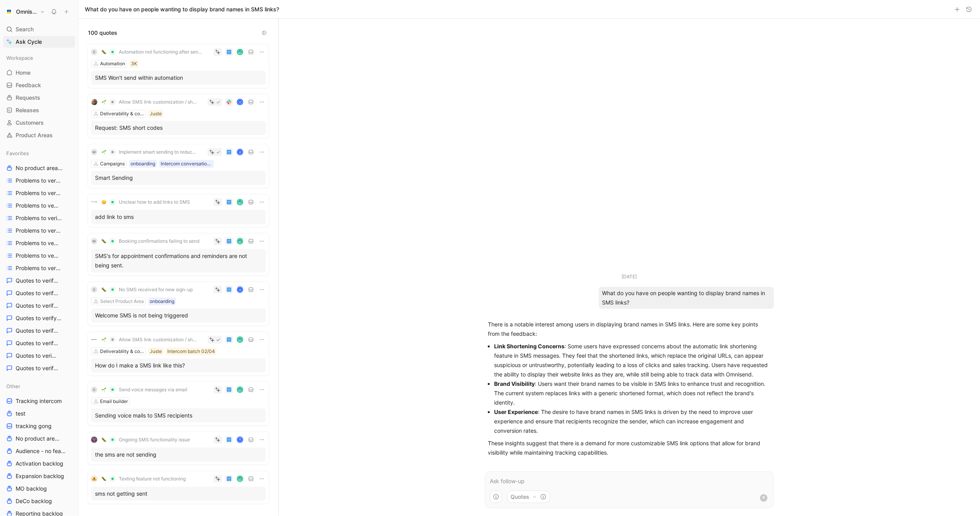
click at [160, 210] on div "Unclear how to add links to SMS add link to sms" at bounding box center [178, 210] width 181 height 33
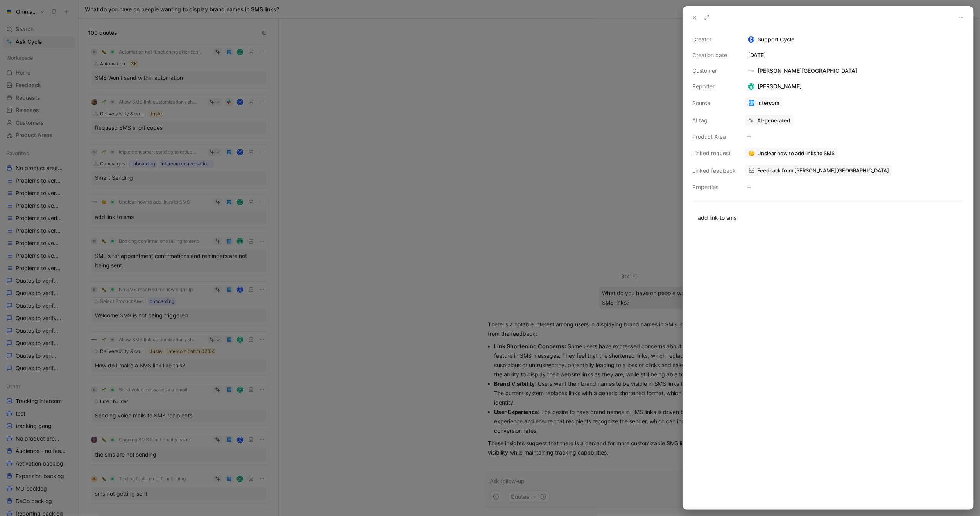
click at [349, 122] on div at bounding box center [490, 258] width 980 height 516
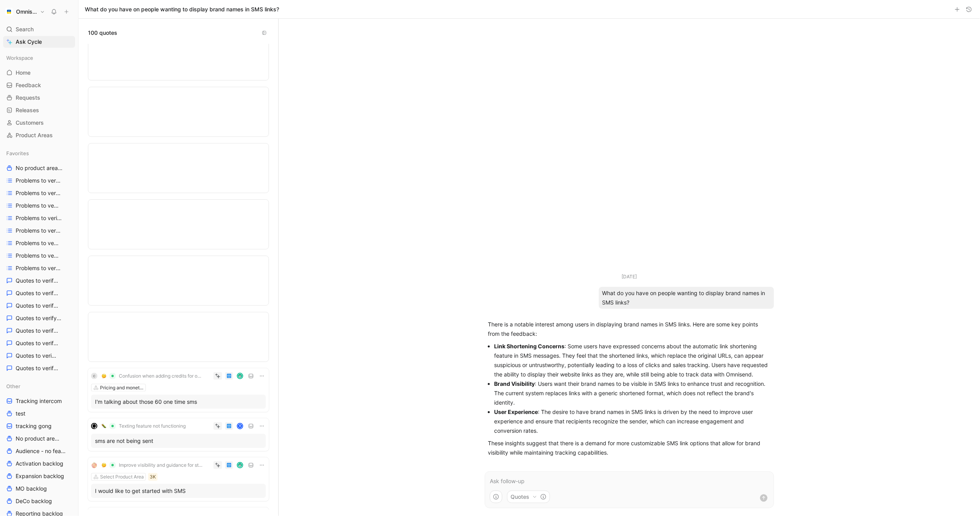
scroll to position [2764, 0]
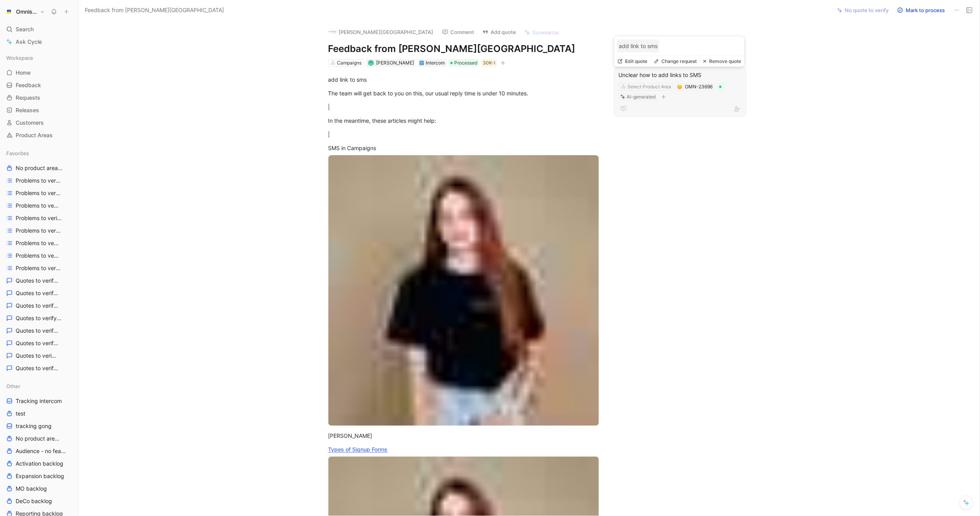
click at [682, 70] on div "Unclear how to add links to SMS" at bounding box center [680, 74] width 123 height 9
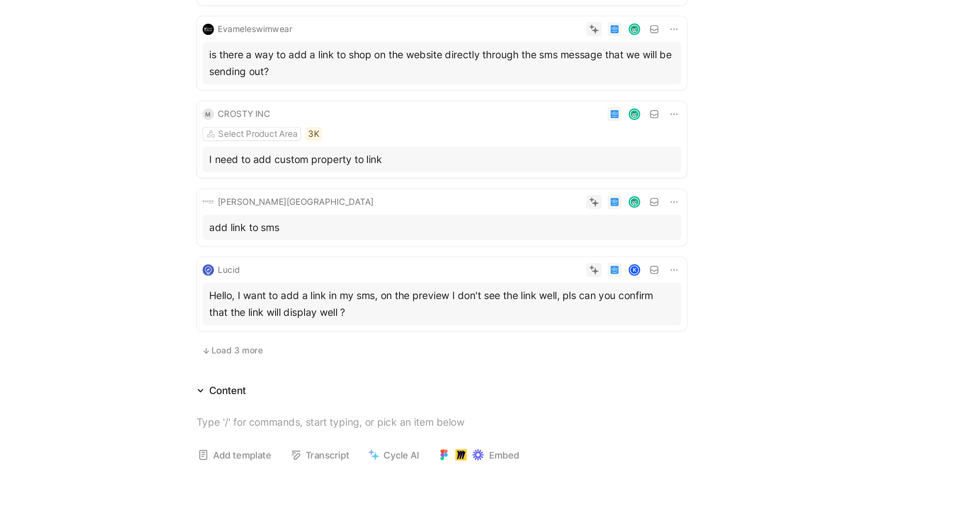
scroll to position [325, 0]
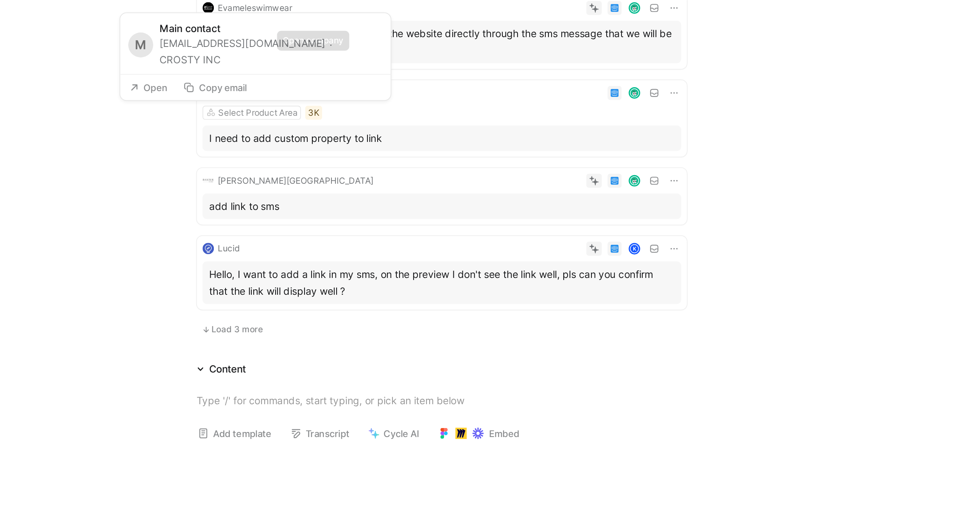
click at [407, 88] on button "CROSTY INC" at bounding box center [390, 88] width 34 height 9
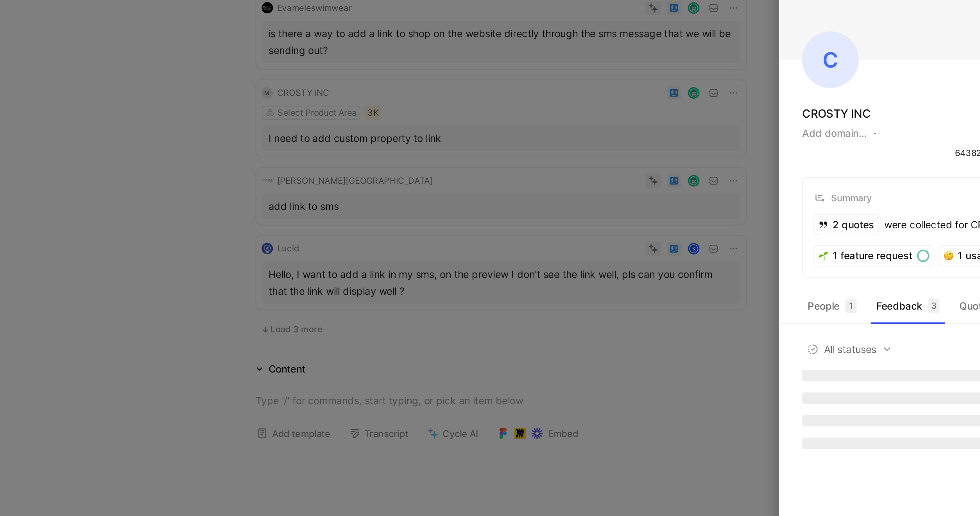
click at [494, 132] on div at bounding box center [490, 258] width 980 height 516
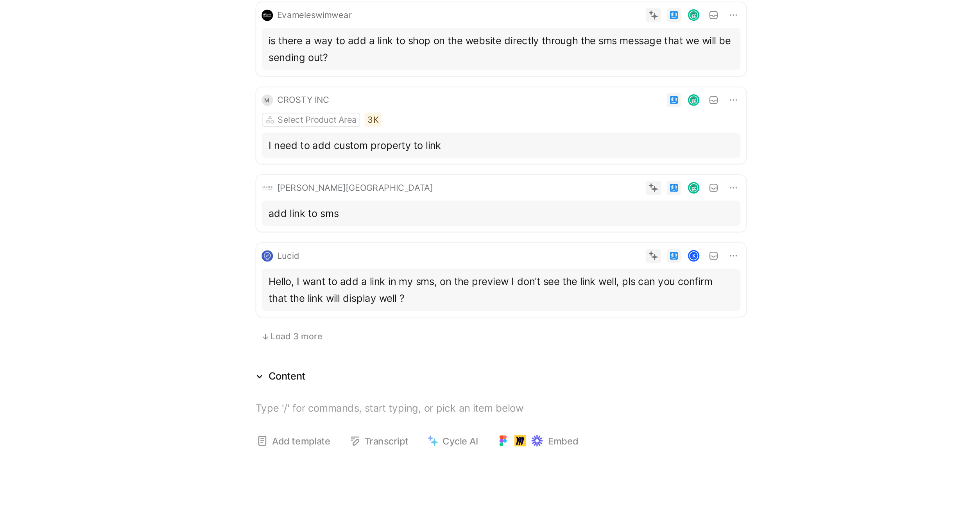
scroll to position [320, 0]
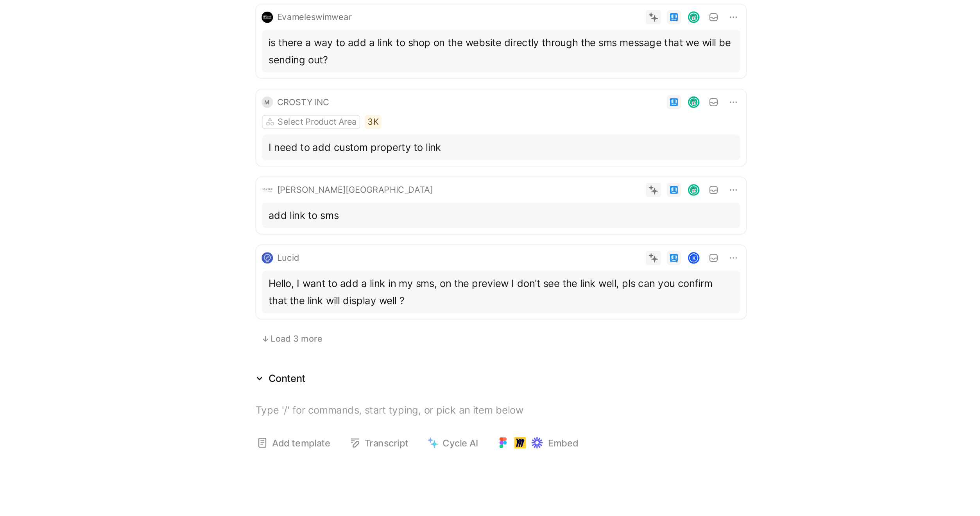
click at [418, 246] on span "Load 3 more" at bounding box center [416, 243] width 29 height 6
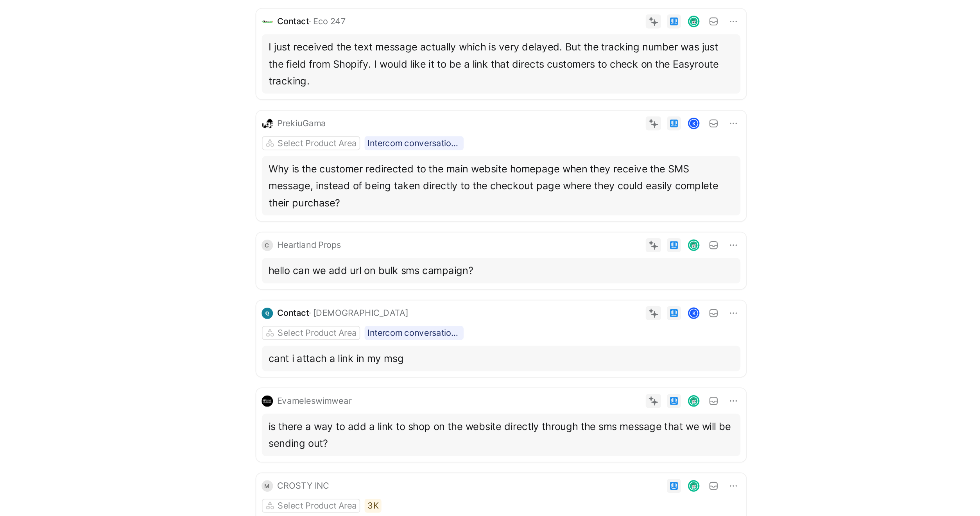
scroll to position [0, 0]
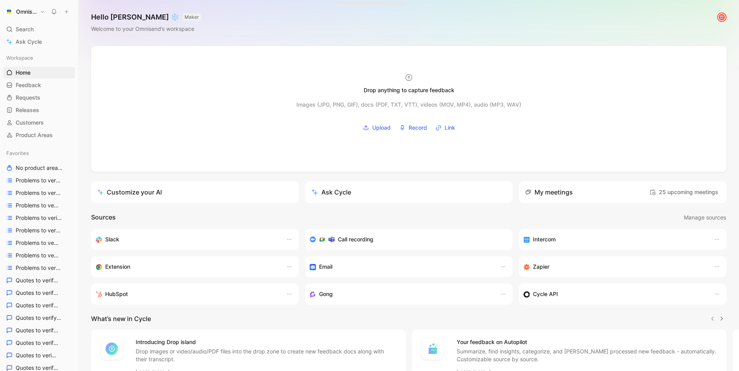
click at [33, 11] on h1 "Omnisend" at bounding box center [26, 11] width 21 height 7
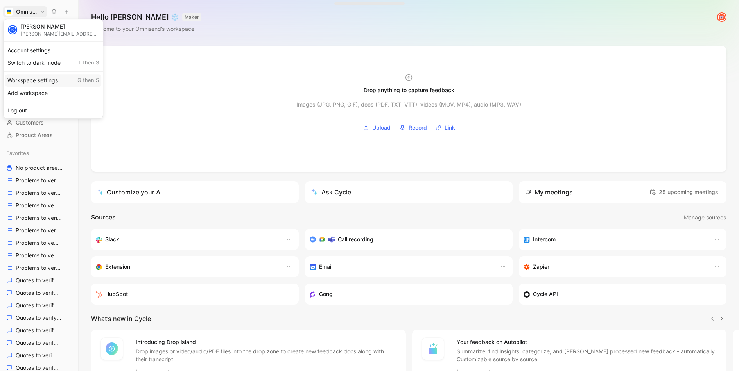
click at [41, 84] on div "Workspace settings G then S" at bounding box center [53, 80] width 96 height 13
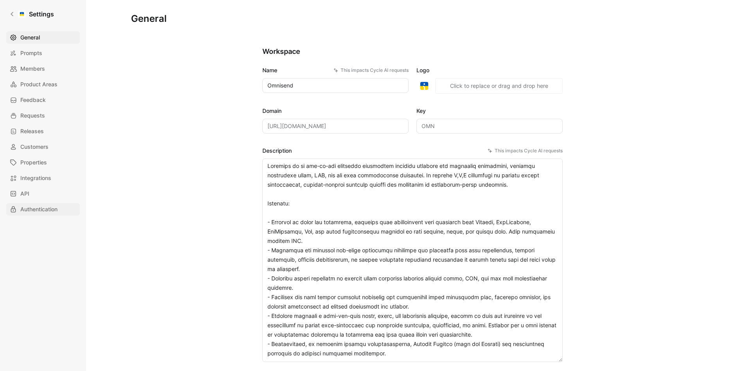
click at [43, 206] on span "Authentication" at bounding box center [38, 209] width 37 height 9
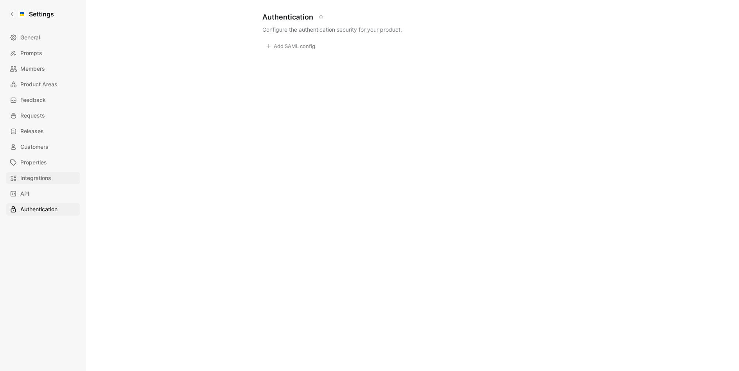
click at [47, 177] on span "Integrations" at bounding box center [35, 178] width 31 height 9
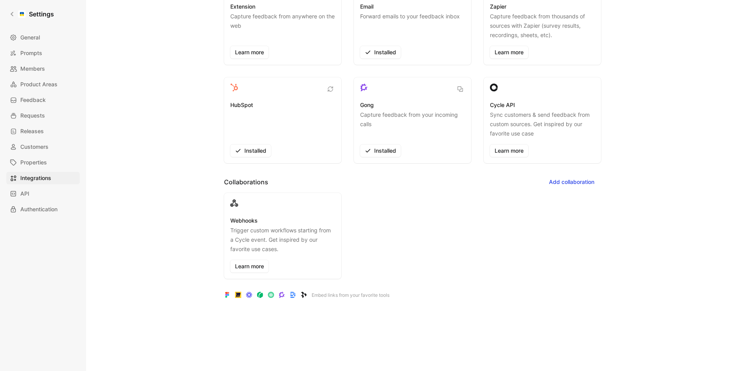
scroll to position [29, 0]
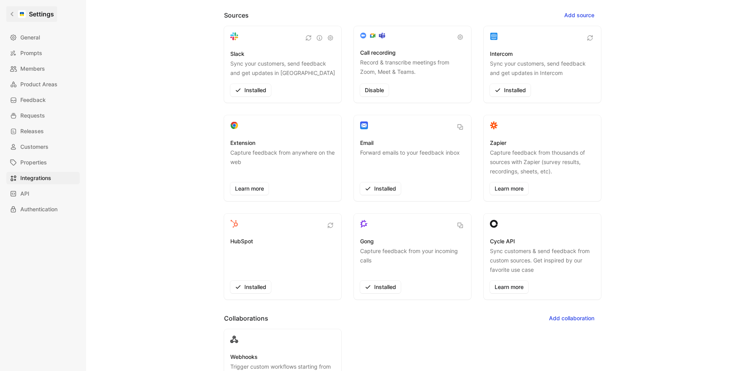
click at [16, 13] on link "Settings" at bounding box center [31, 14] width 51 height 16
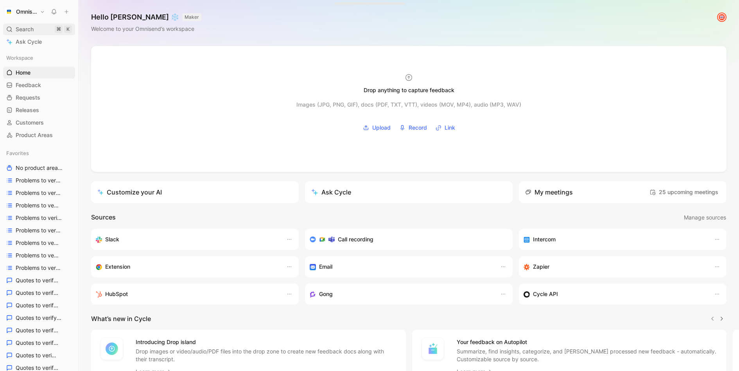
click at [29, 30] on span "Search" at bounding box center [25, 29] width 18 height 9
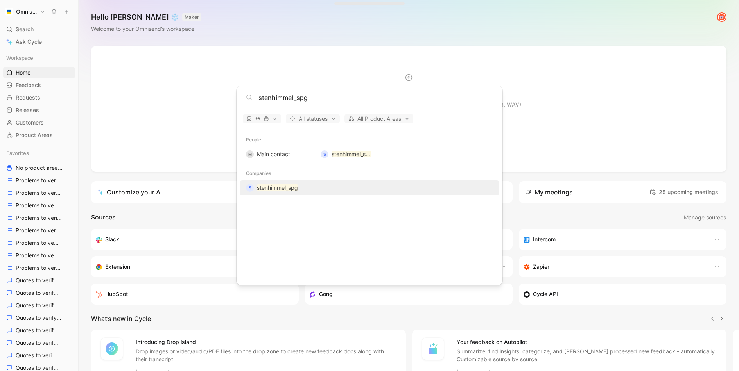
type input "stenhimmel_spg"
click at [252, 193] on div "s stenhimmel_spg" at bounding box center [369, 188] width 255 height 14
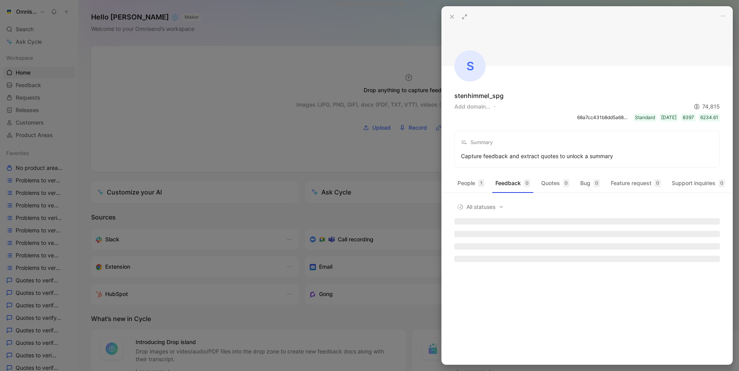
click at [448, 161] on div "s stenhimmel_spg Add domain… 74,815 68a7cc431b8dd5a685aab521 Standard 2025-08-2…" at bounding box center [587, 87] width 290 height 161
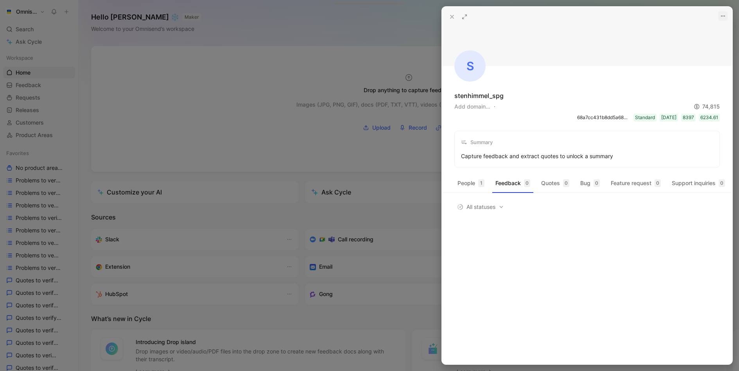
click at [723, 13] on icon "button" at bounding box center [722, 16] width 6 height 6
click at [462, 19] on icon at bounding box center [464, 17] width 6 height 6
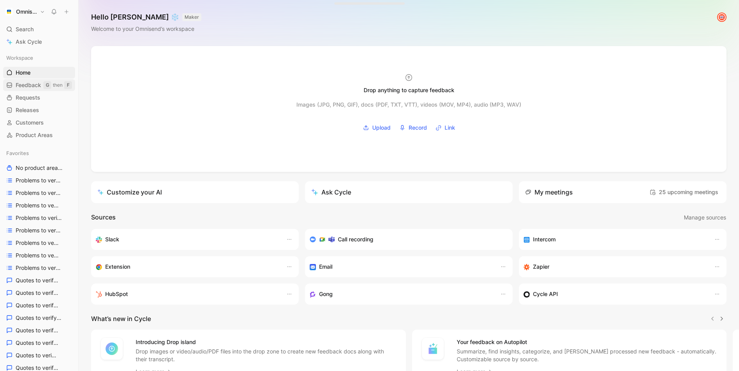
click at [37, 83] on span "Feedback" at bounding box center [28, 85] width 25 height 8
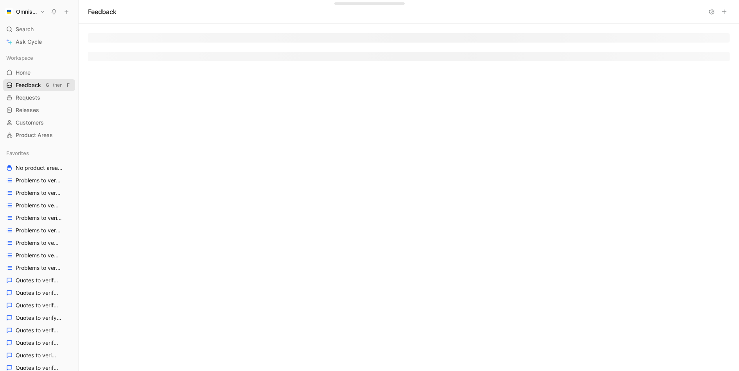
click at [37, 83] on span "Feedback" at bounding box center [28, 85] width 25 height 8
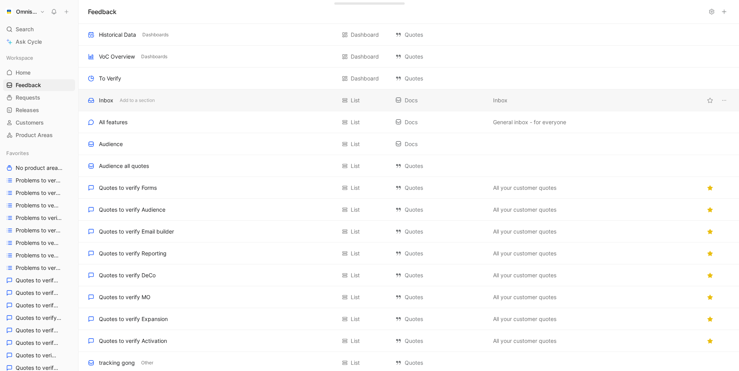
click at [222, 93] on div "Inbox Add to a section List Docs Inbox" at bounding box center [409, 100] width 660 height 22
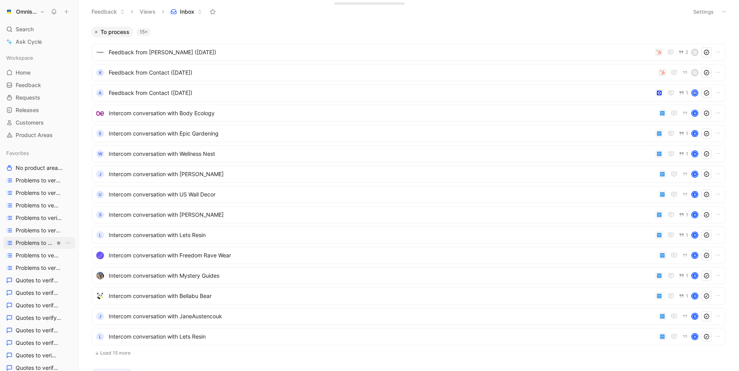
click at [41, 247] on link "Problems to verify Forms" at bounding box center [39, 243] width 72 height 12
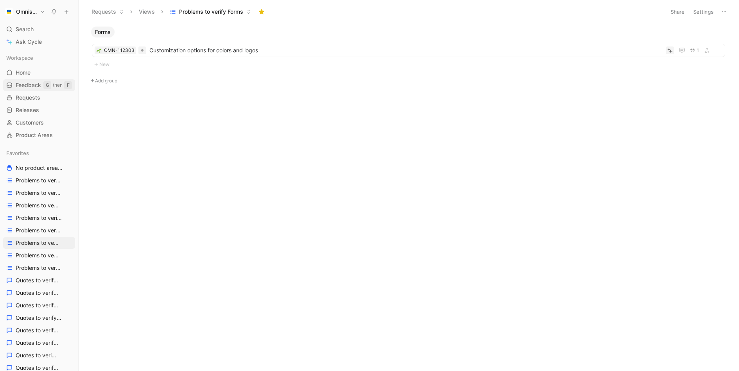
click at [38, 82] on span "Feedback" at bounding box center [28, 85] width 25 height 8
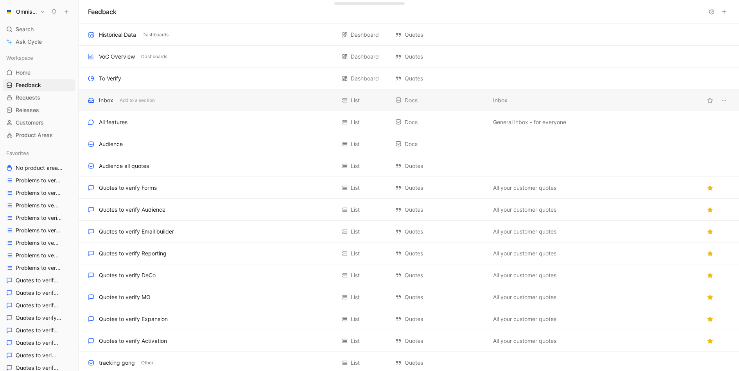
click at [178, 108] on div "Inbox Add to a section List Docs Inbox" at bounding box center [409, 100] width 660 height 22
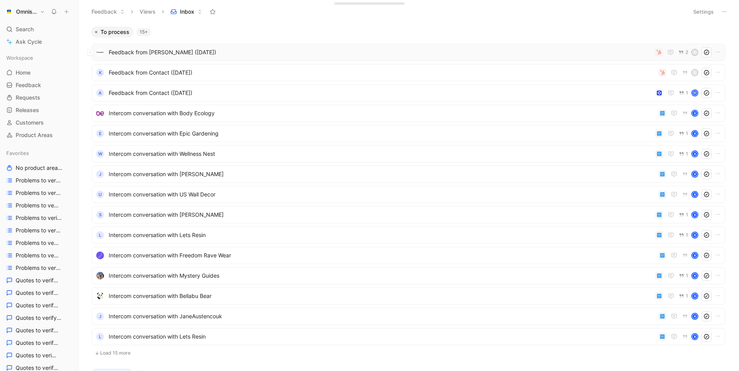
click at [565, 59] on div "Feedback from [PERSON_NAME] ([DATE]) 2 K" at bounding box center [408, 52] width 633 height 17
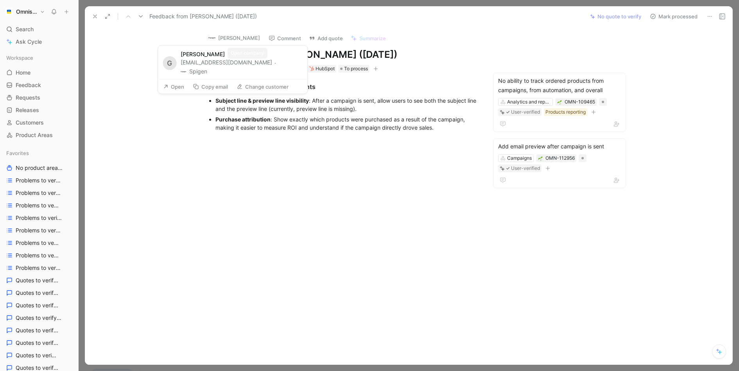
click at [207, 67] on button "Spigen" at bounding box center [194, 71] width 27 height 9
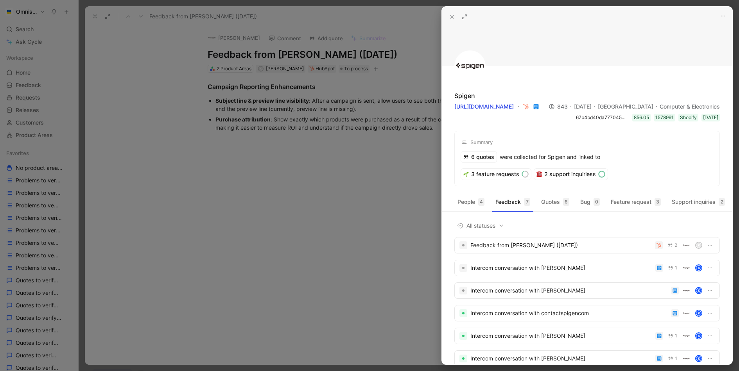
click at [370, 115] on div at bounding box center [369, 185] width 739 height 371
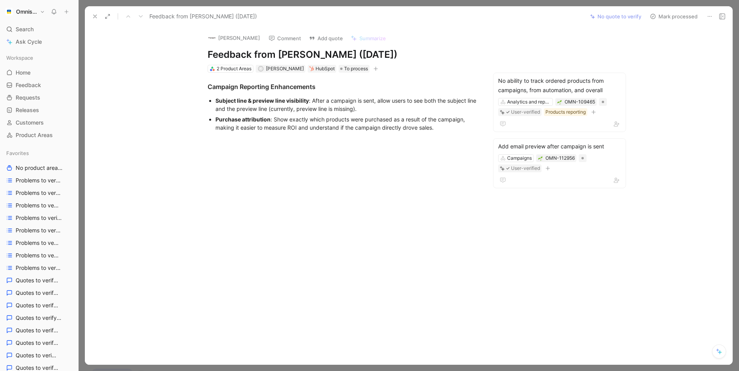
click at [97, 18] on icon at bounding box center [95, 16] width 6 height 6
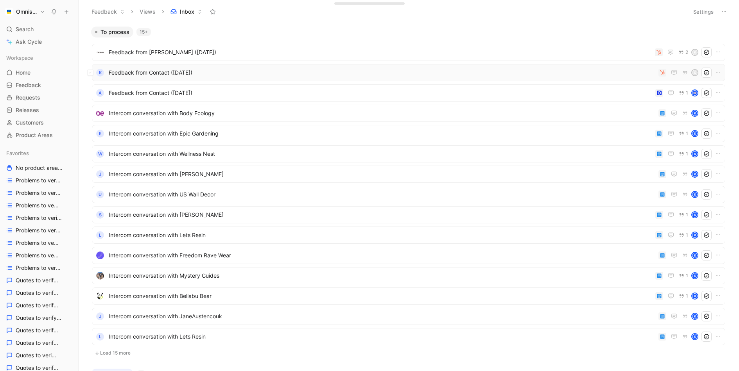
click at [460, 71] on span "Feedback from Contact ([DATE])" at bounding box center [382, 72] width 546 height 9
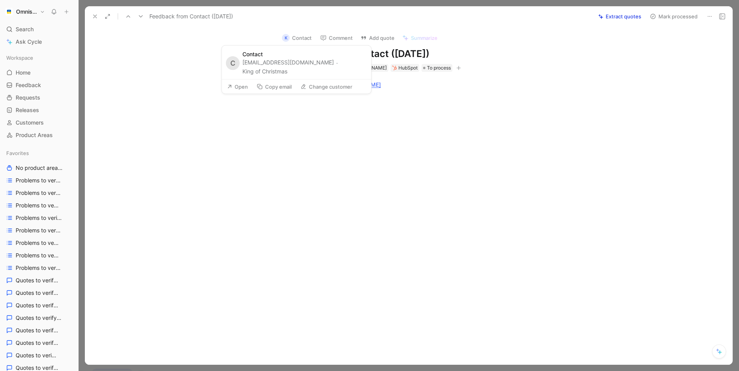
click at [281, 73] on button "King of Christmas" at bounding box center [264, 71] width 45 height 9
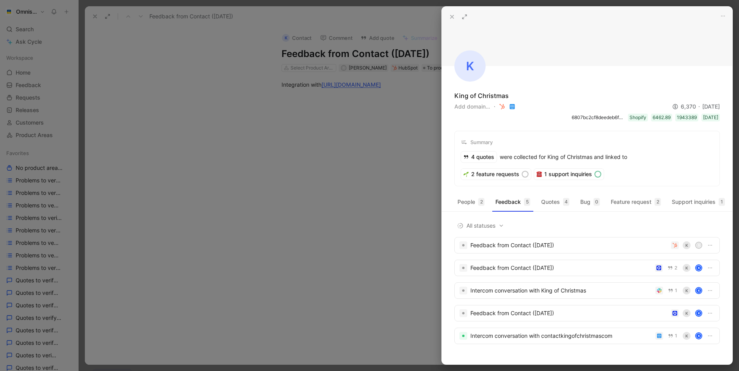
click at [376, 127] on div at bounding box center [369, 185] width 739 height 371
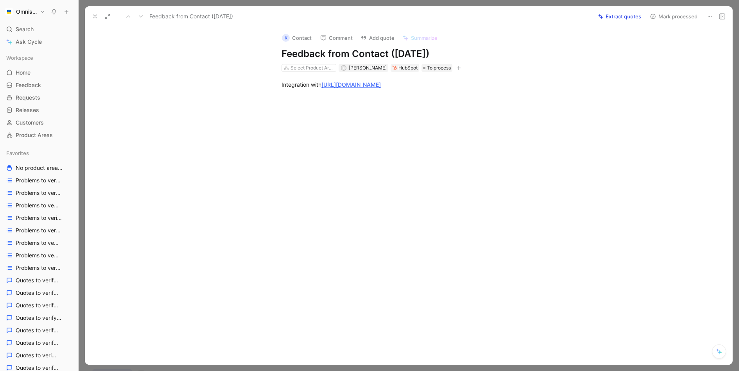
click at [97, 16] on icon at bounding box center [95, 16] width 6 height 6
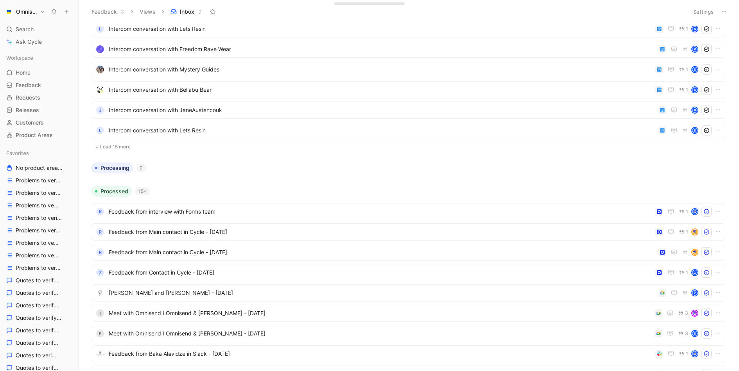
scroll to position [208, 0]
click at [109, 148] on button "Load 15 more" at bounding box center [408, 145] width 633 height 9
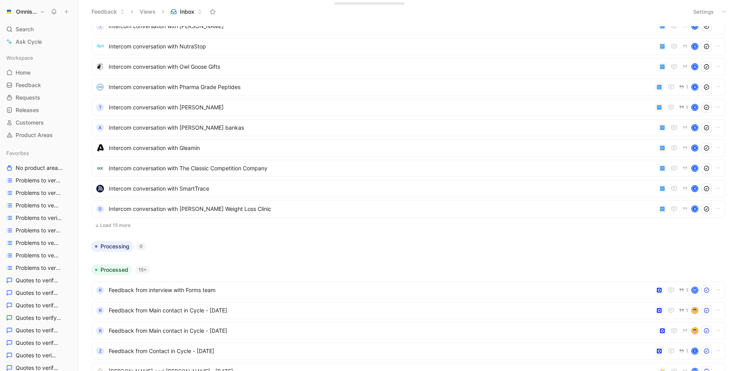
scroll to position [463, 0]
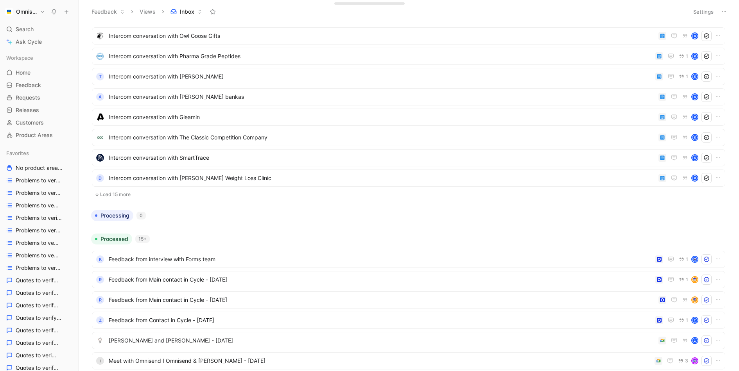
click at [106, 198] on button "Load 15 more" at bounding box center [408, 194] width 633 height 9
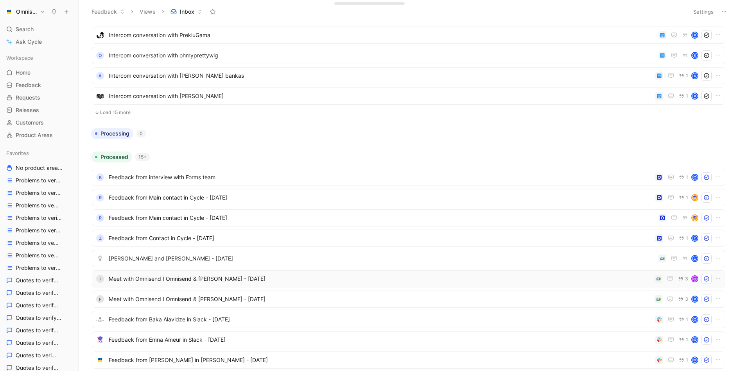
scroll to position [831, 0]
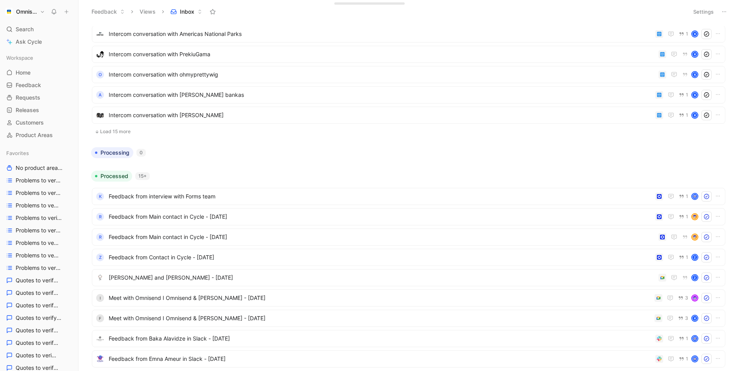
click at [124, 127] on button "Load 15 more" at bounding box center [408, 131] width 633 height 9
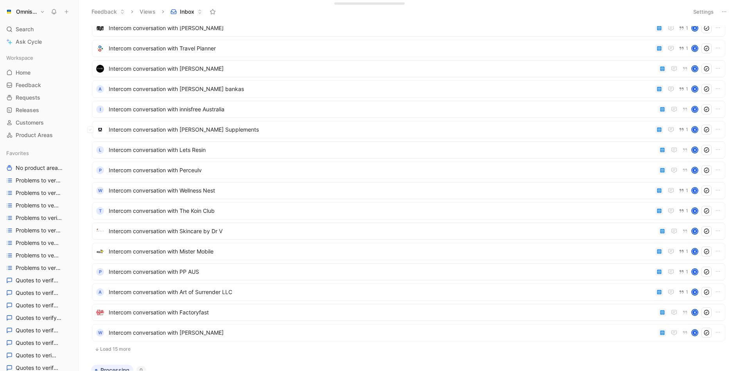
scroll to position [1189, 0]
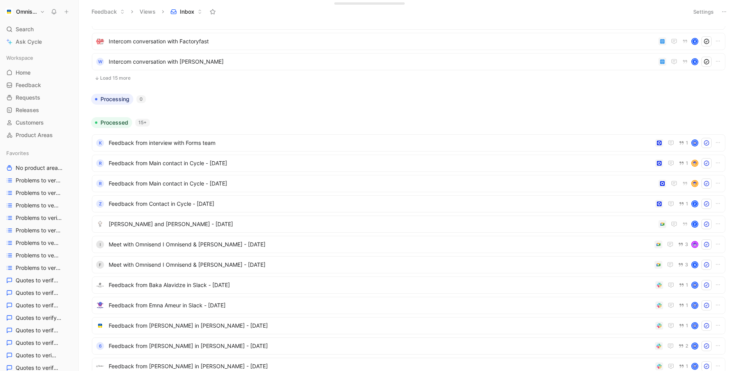
click at [118, 80] on button "Load 15 more" at bounding box center [408, 77] width 633 height 9
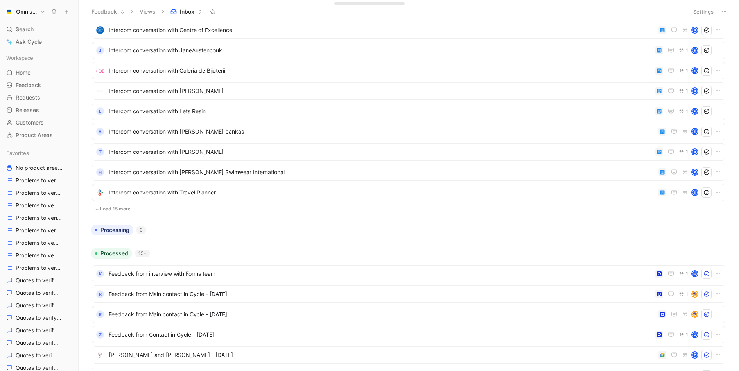
scroll to position [1414, 0]
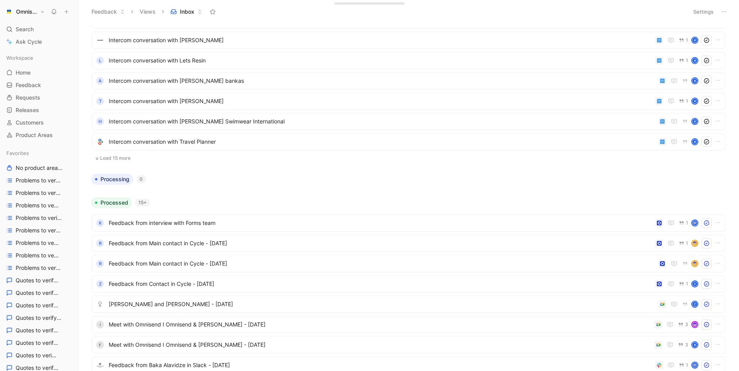
click at [123, 154] on button "Load 15 more" at bounding box center [408, 158] width 633 height 9
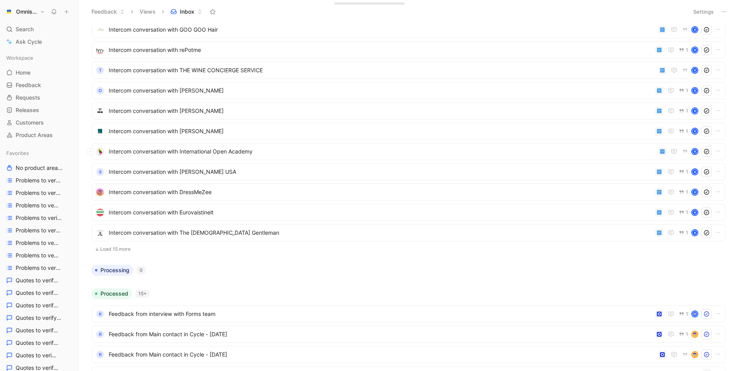
scroll to position [1639, 0]
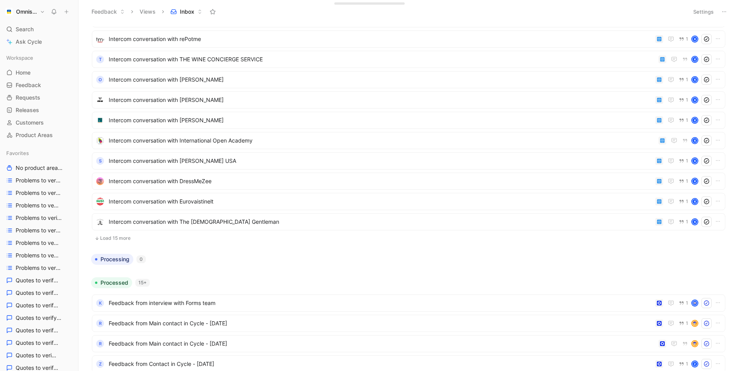
click at [114, 235] on button "Load 15 more" at bounding box center [408, 238] width 633 height 9
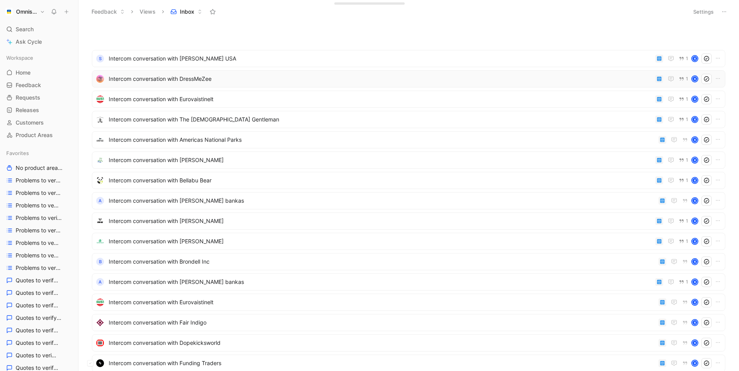
scroll to position [1953, 0]
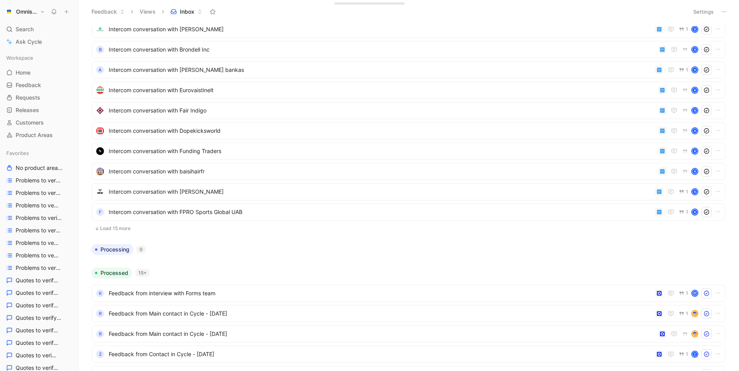
click at [113, 229] on button "Load 15 more" at bounding box center [408, 228] width 633 height 9
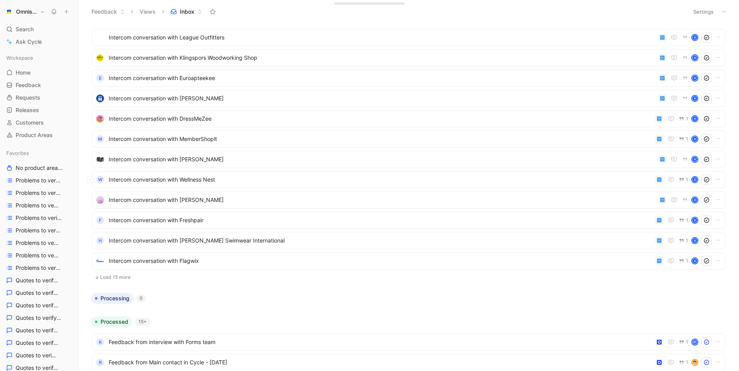
scroll to position [2256, 0]
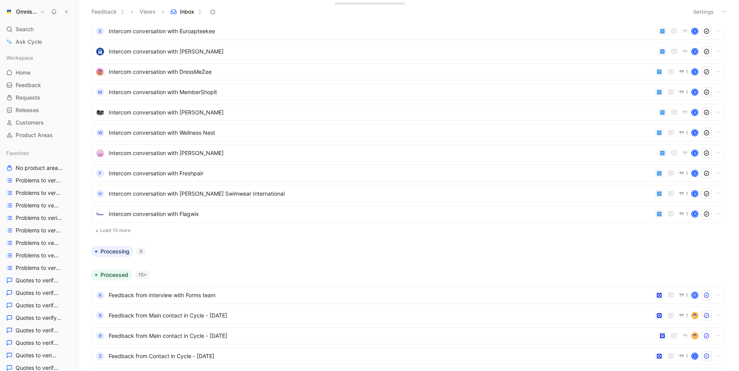
click at [122, 228] on button "Load 15 more" at bounding box center [408, 230] width 633 height 9
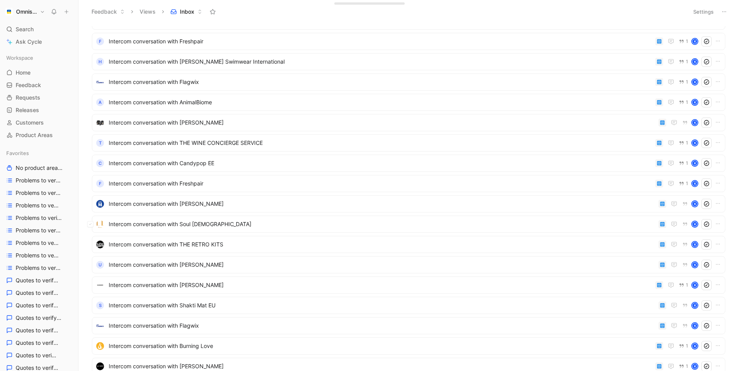
scroll to position [2690, 0]
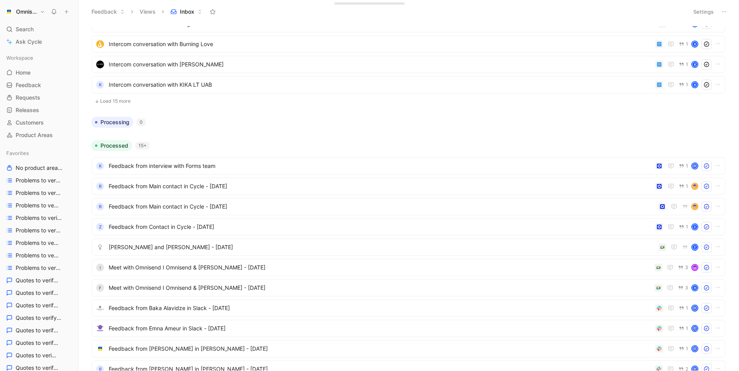
click at [123, 100] on button "Load 15 more" at bounding box center [408, 101] width 633 height 9
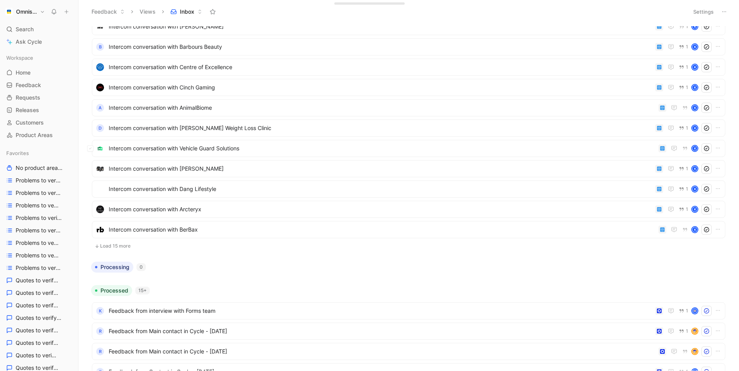
scroll to position [2994, 0]
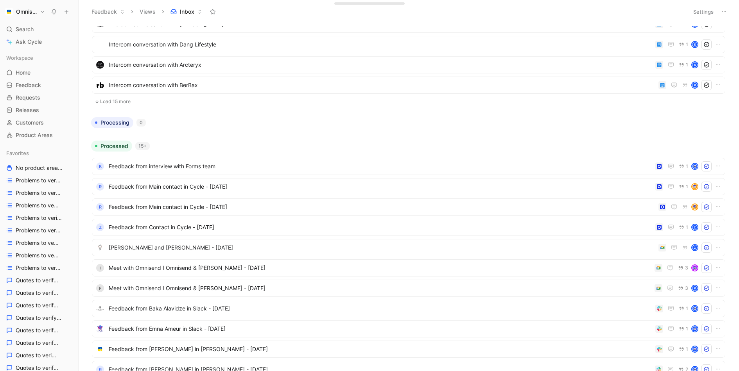
click at [115, 99] on button "Load 15 more" at bounding box center [408, 101] width 633 height 9
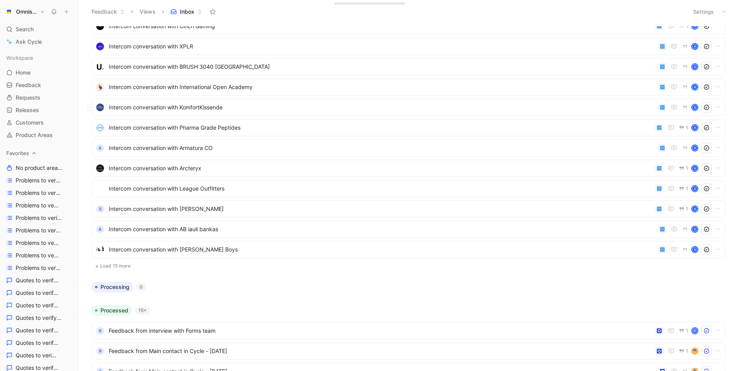
scroll to position [3140, 0]
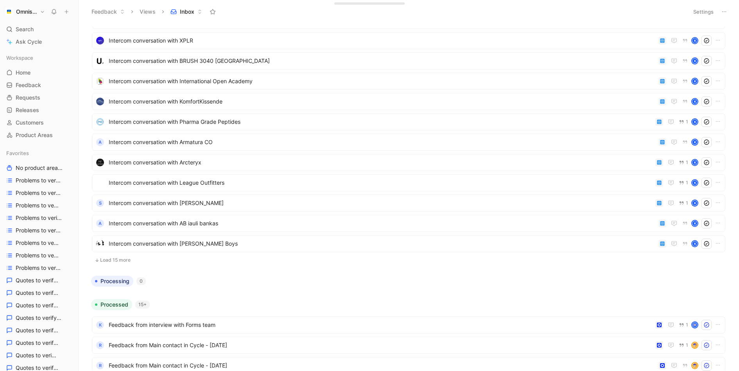
click at [113, 260] on button "Load 15 more" at bounding box center [408, 260] width 633 height 9
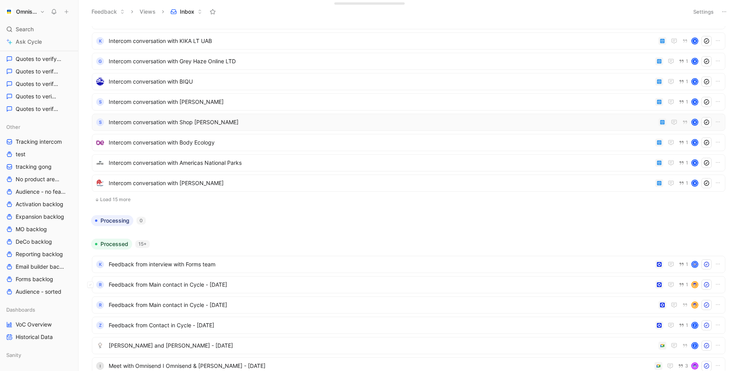
scroll to position [3516, 0]
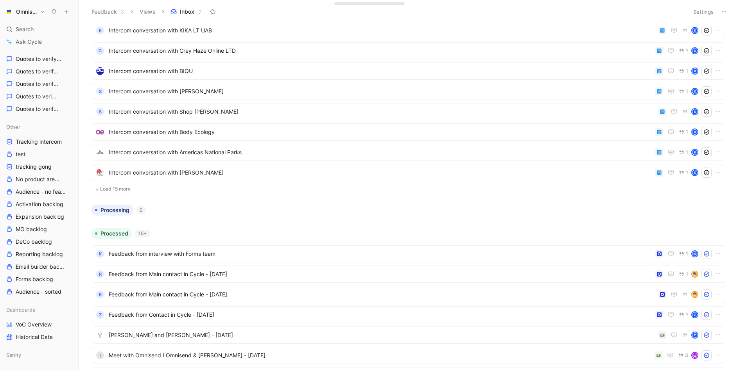
click at [126, 190] on button "Load 15 more" at bounding box center [408, 188] width 633 height 9
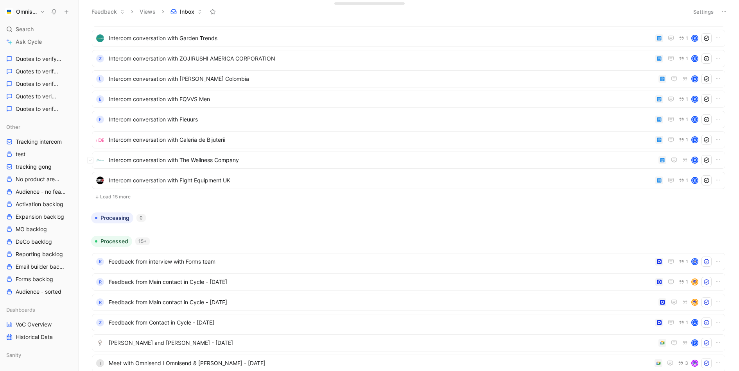
scroll to position [3815, 0]
click at [117, 191] on button "Load 15 more" at bounding box center [408, 195] width 633 height 9
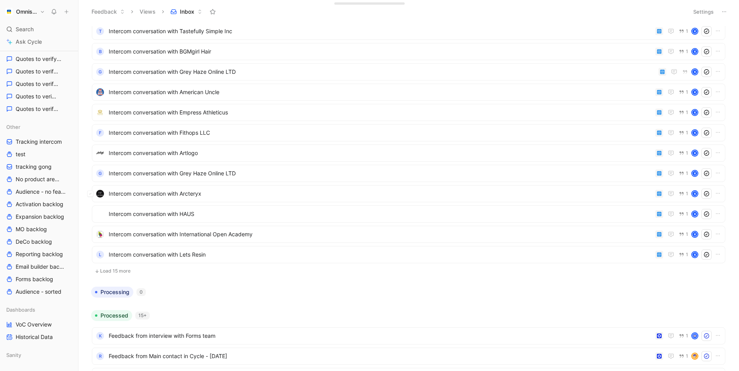
scroll to position [4049, 0]
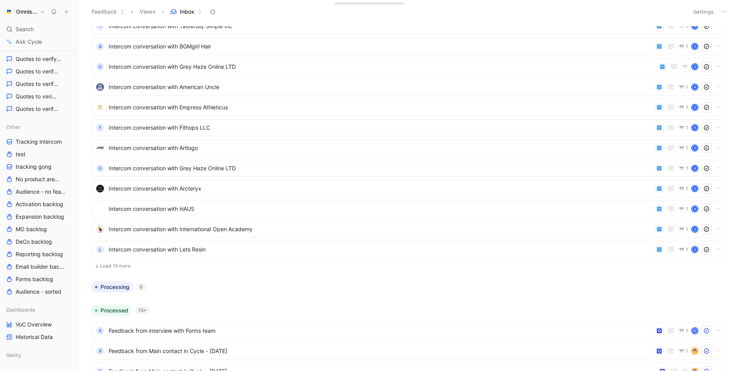
click at [120, 266] on button "Load 15 more" at bounding box center [408, 265] width 633 height 9
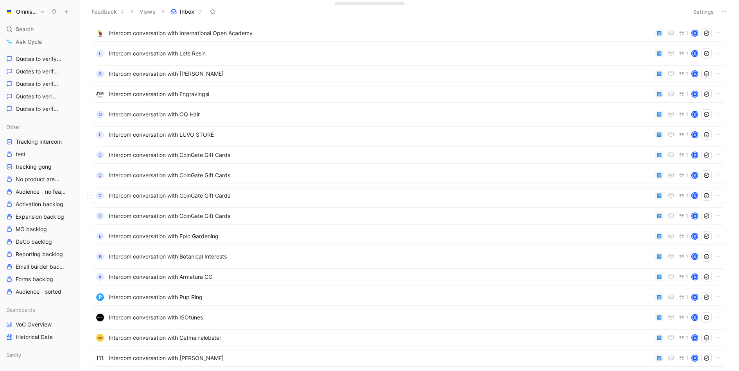
scroll to position [4305, 0]
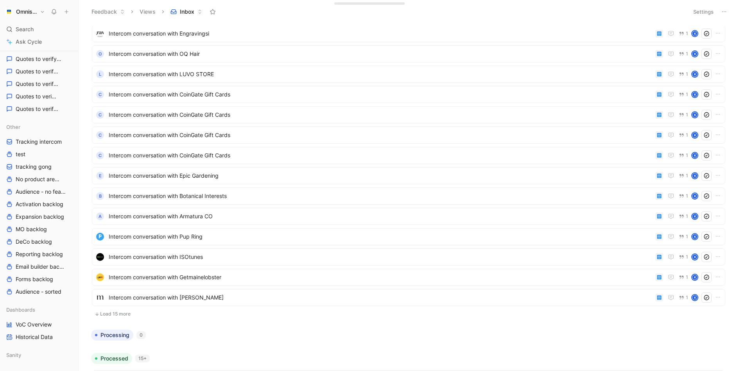
click at [102, 317] on button "Load 15 more" at bounding box center [408, 314] width 633 height 9
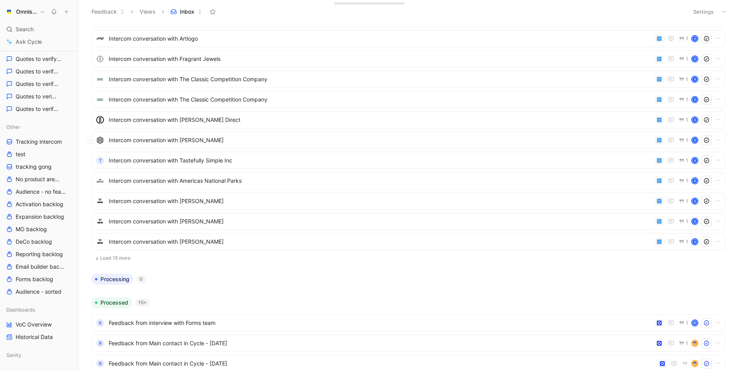
scroll to position [4679, 0]
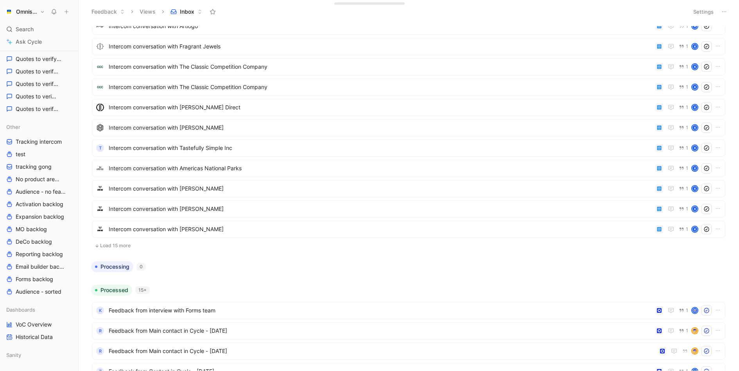
click at [120, 249] on button "Load 15 more" at bounding box center [408, 245] width 633 height 9
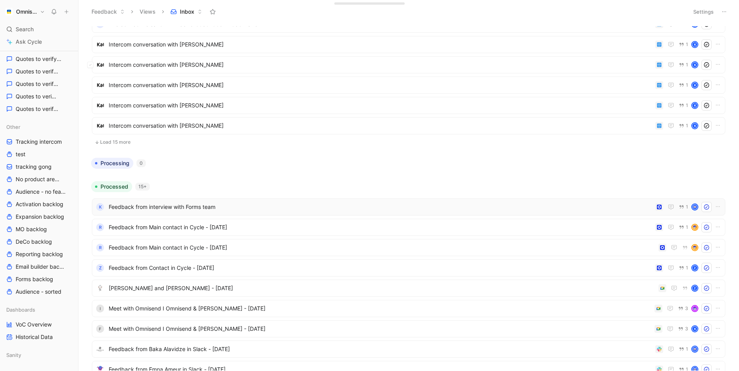
scroll to position [5065, 0]
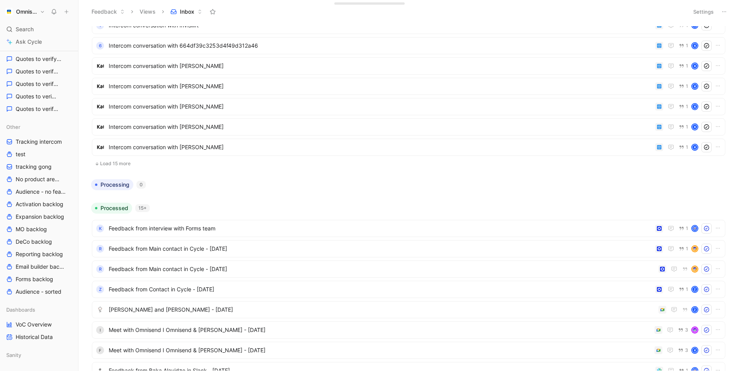
click at [116, 161] on button "Load 15 more" at bounding box center [408, 163] width 633 height 9
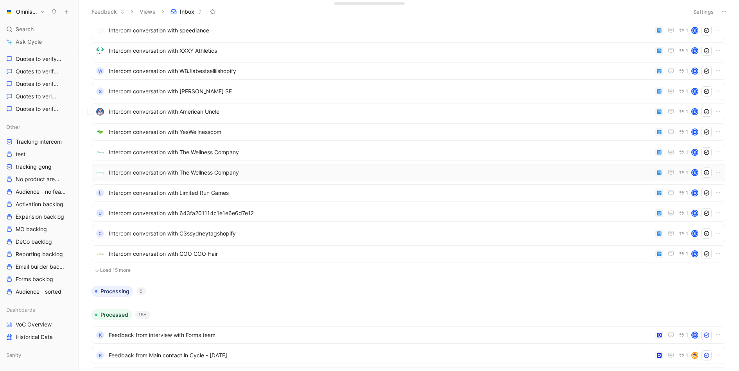
scroll to position [5264, 0]
click at [136, 268] on button "Load 15 more" at bounding box center [408, 269] width 633 height 9
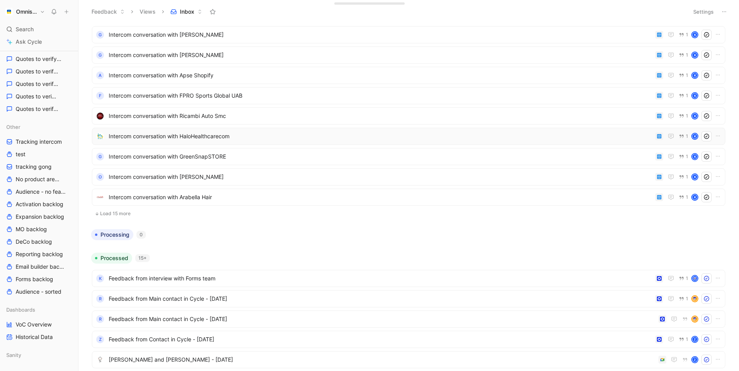
scroll to position [5636, 0]
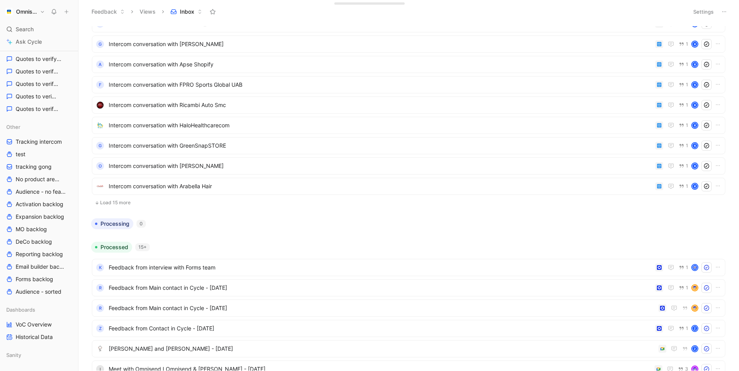
click at [151, 203] on button "Load 15 more" at bounding box center [408, 202] width 633 height 9
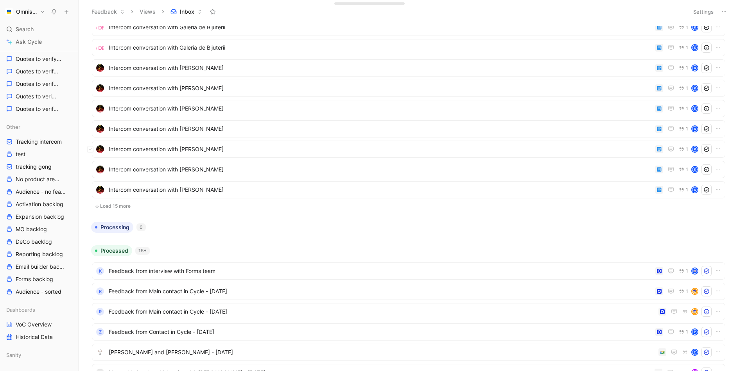
scroll to position [5950, 0]
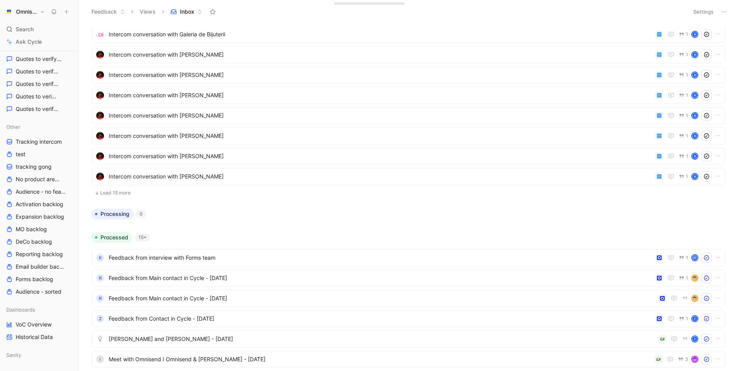
click at [139, 195] on button "Load 15 more" at bounding box center [408, 192] width 633 height 9
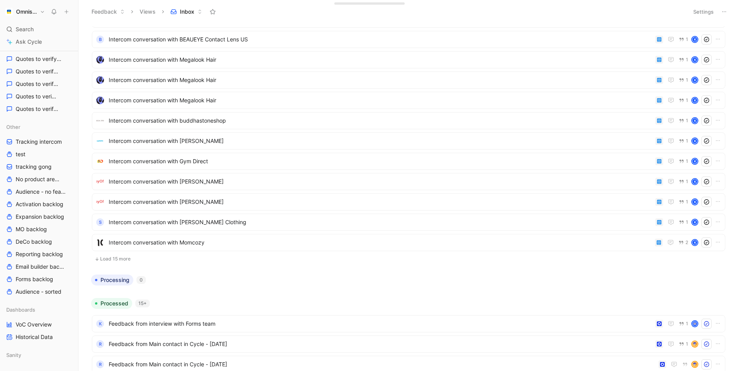
scroll to position [6255, 0]
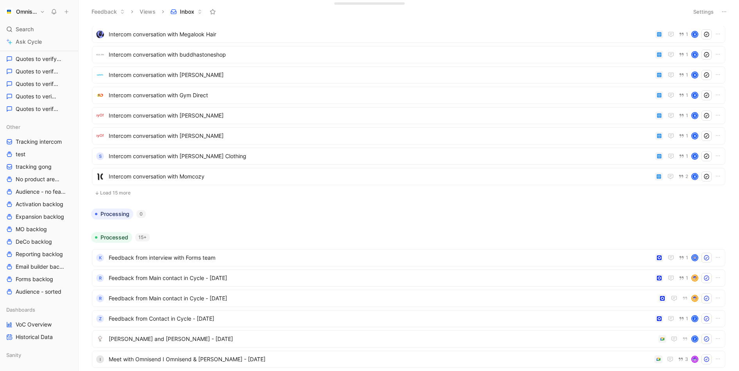
click at [315, 195] on button "Load 15 more" at bounding box center [408, 192] width 633 height 9
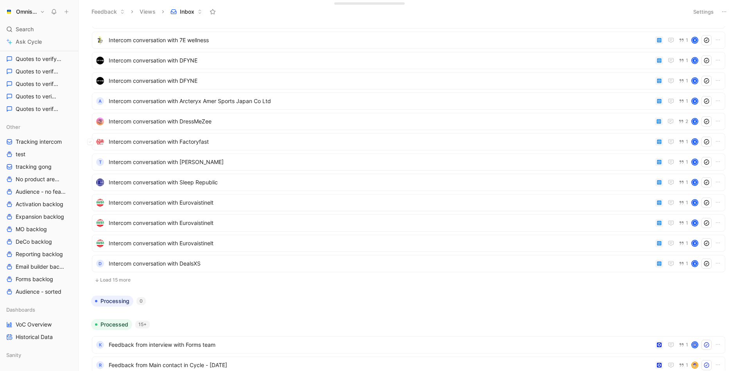
scroll to position [6522, 0]
